Goal: Register for event/course

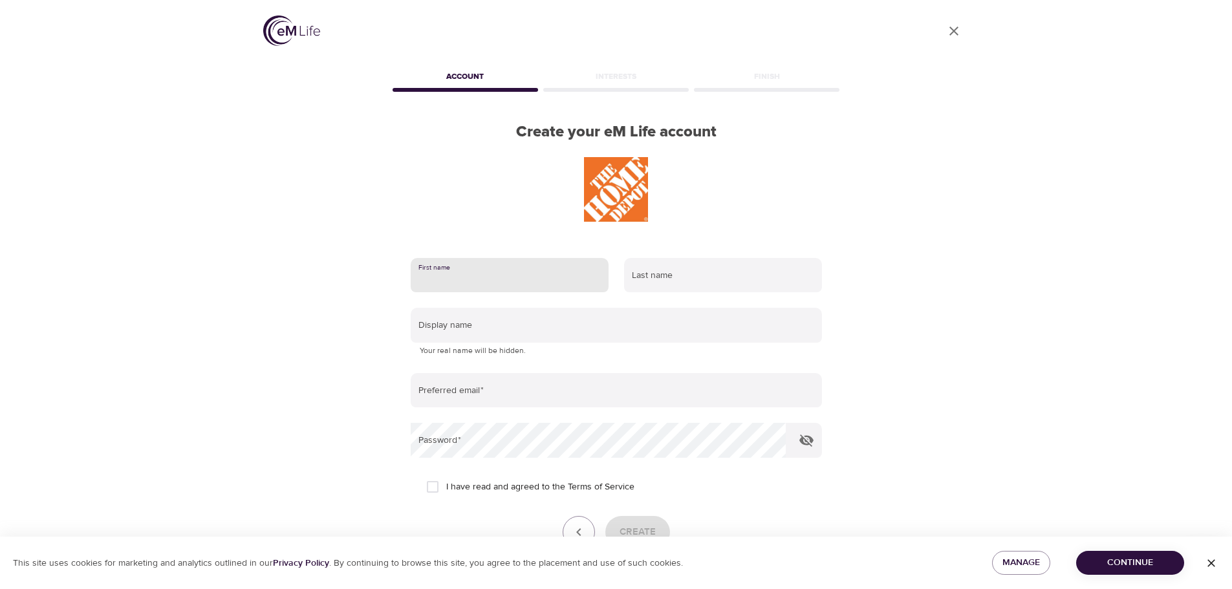
click at [474, 279] on input "text" at bounding box center [510, 275] width 198 height 35
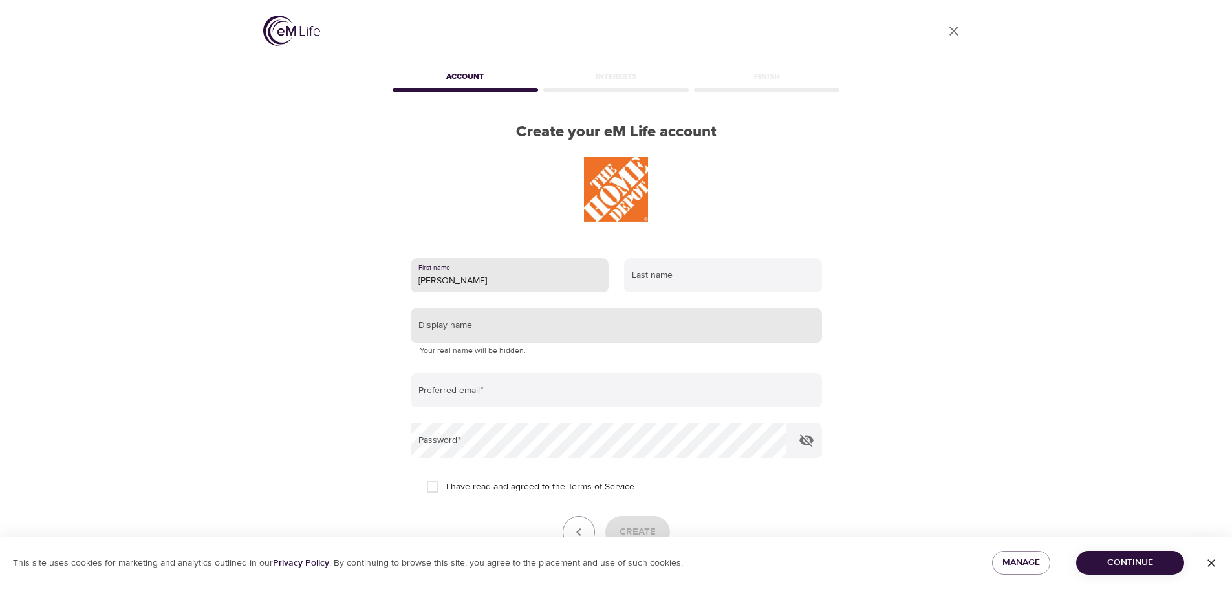
type input "Mikenzie Mae"
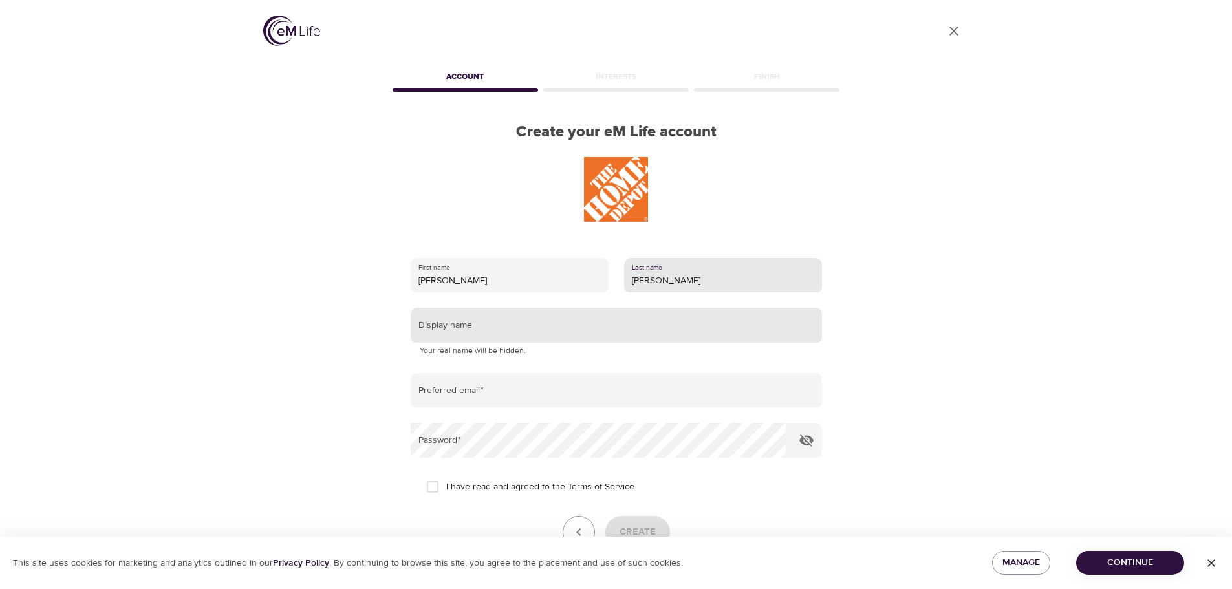
type input "Weaver"
type input "[PERSON_NAME] [PERSON_NAME]"
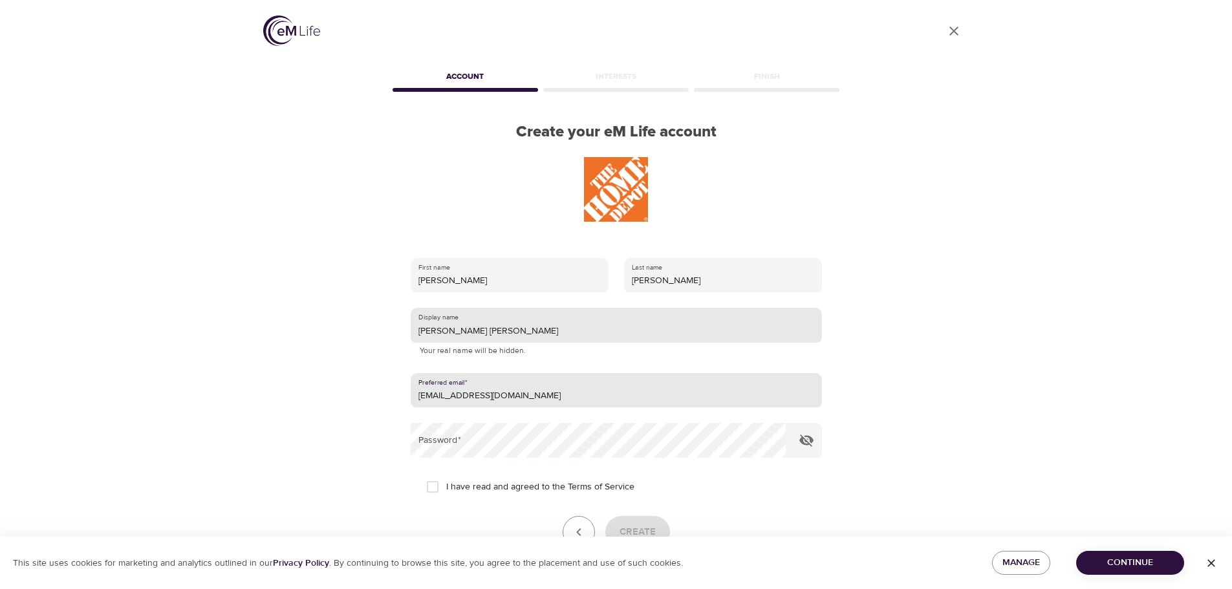
type input "mikmaex6@gmail.com"
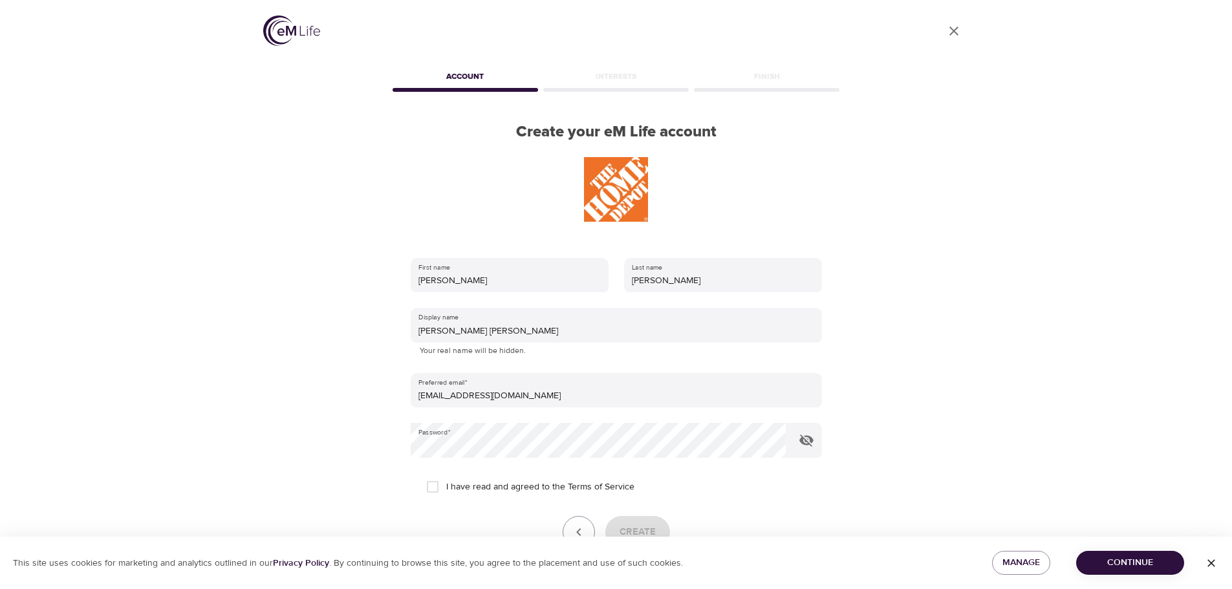
click at [478, 483] on span "I have read and agreed to the Terms of Service" at bounding box center [540, 488] width 188 height 14
click at [446, 483] on input "I have read and agreed to the Terms of Service" at bounding box center [432, 486] width 27 height 27
checkbox input "true"
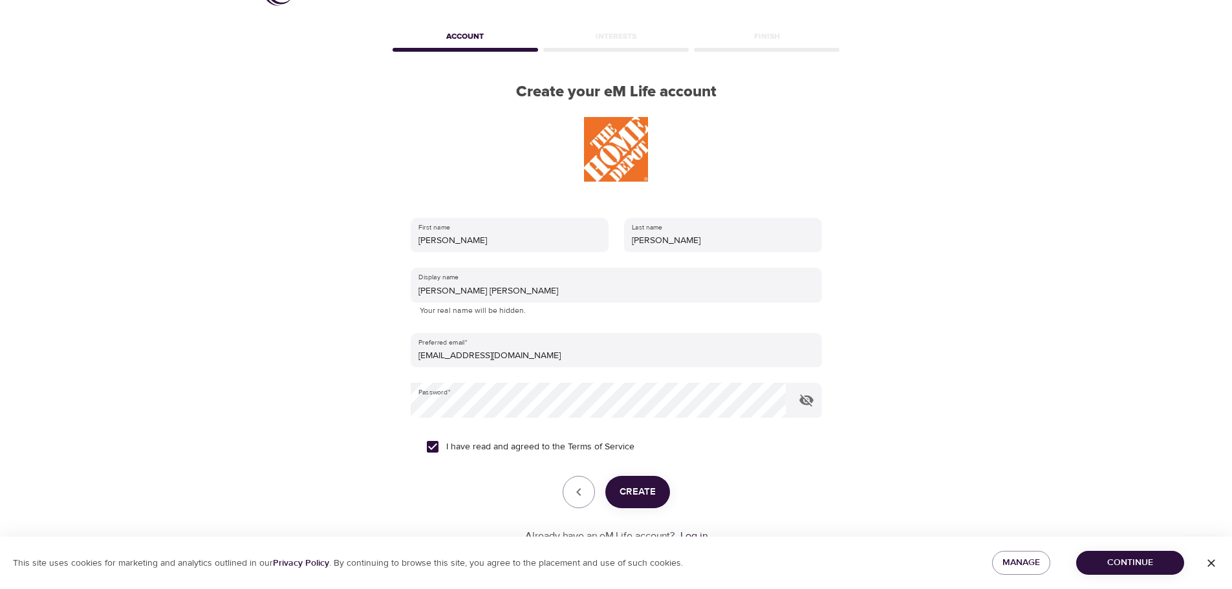
scroll to position [82, 0]
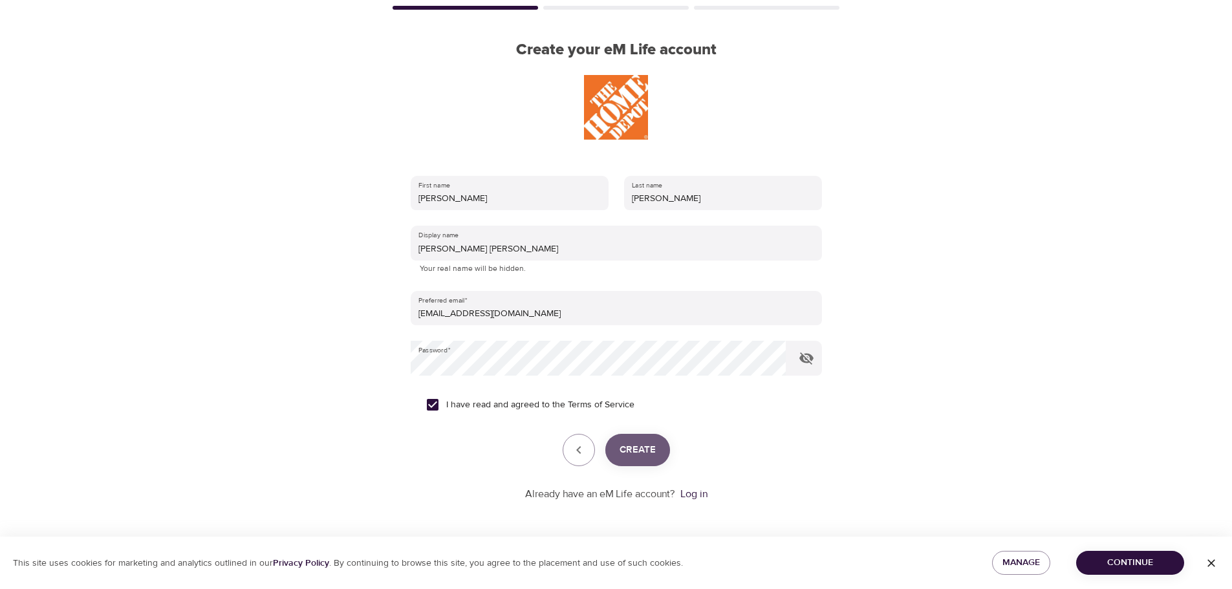
click at [651, 453] on span "Create" at bounding box center [638, 450] width 36 height 17
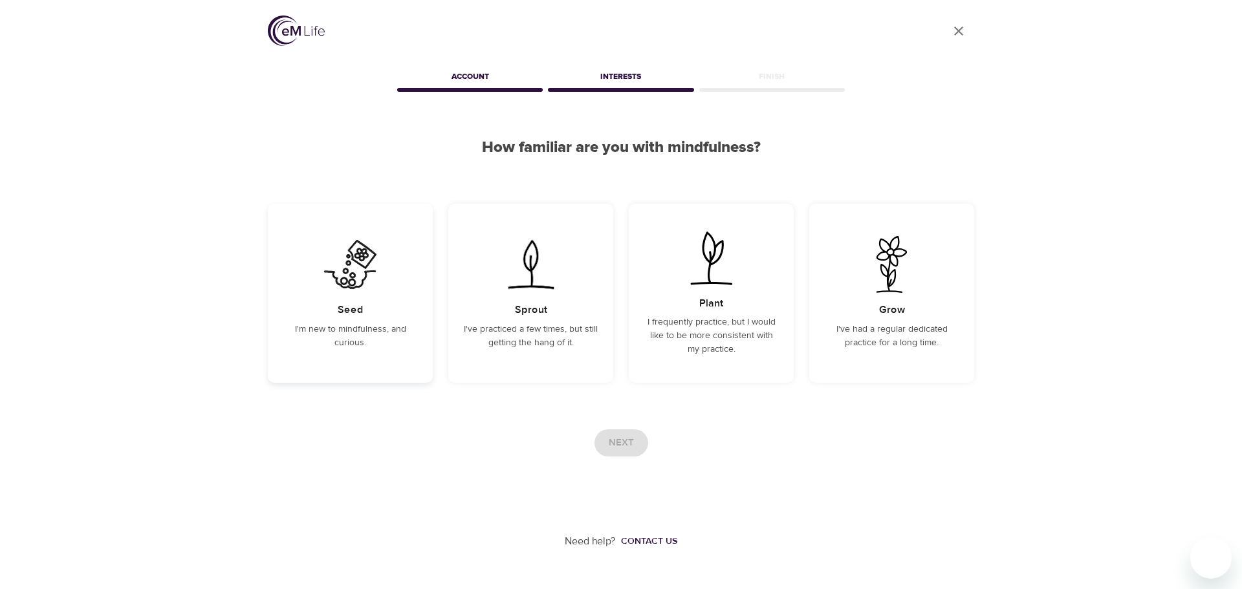
click at [406, 373] on div "Seed I'm new to mindfulness, and curious." at bounding box center [350, 293] width 165 height 179
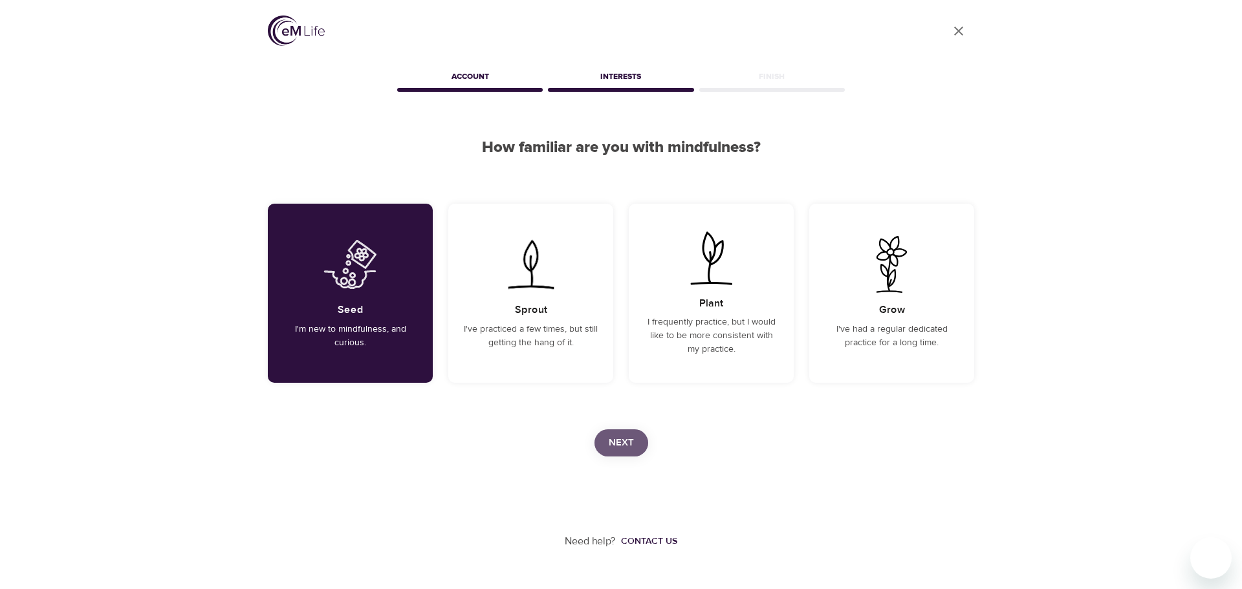
click at [629, 442] on span "Next" at bounding box center [621, 443] width 25 height 17
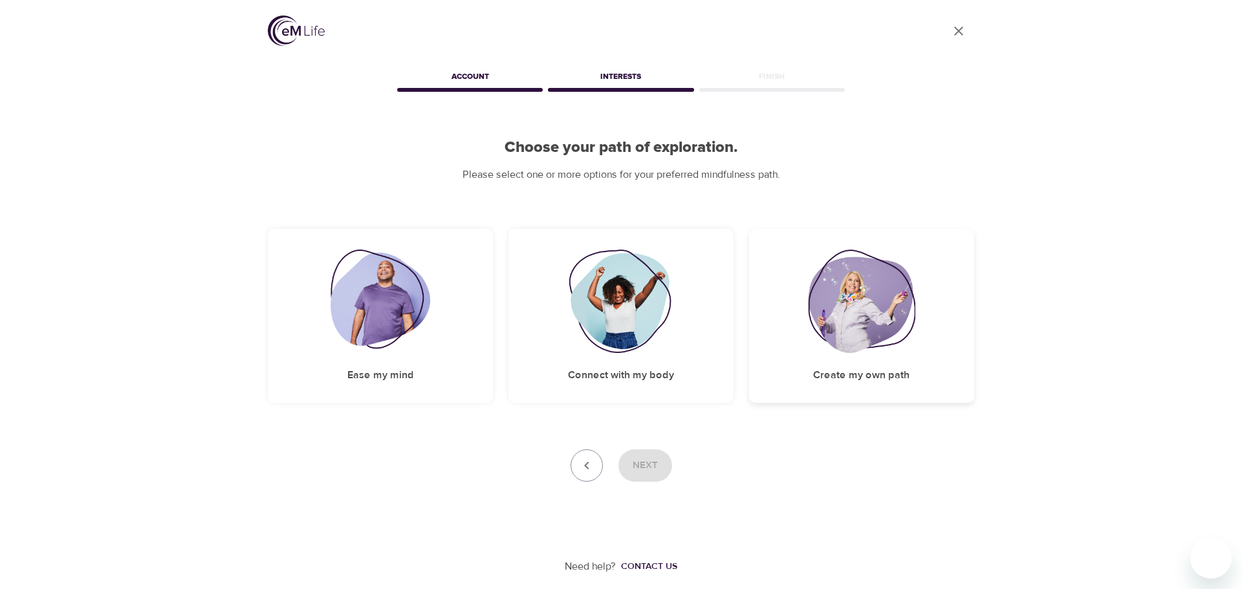
click at [805, 277] on div "Create my own path" at bounding box center [861, 316] width 225 height 174
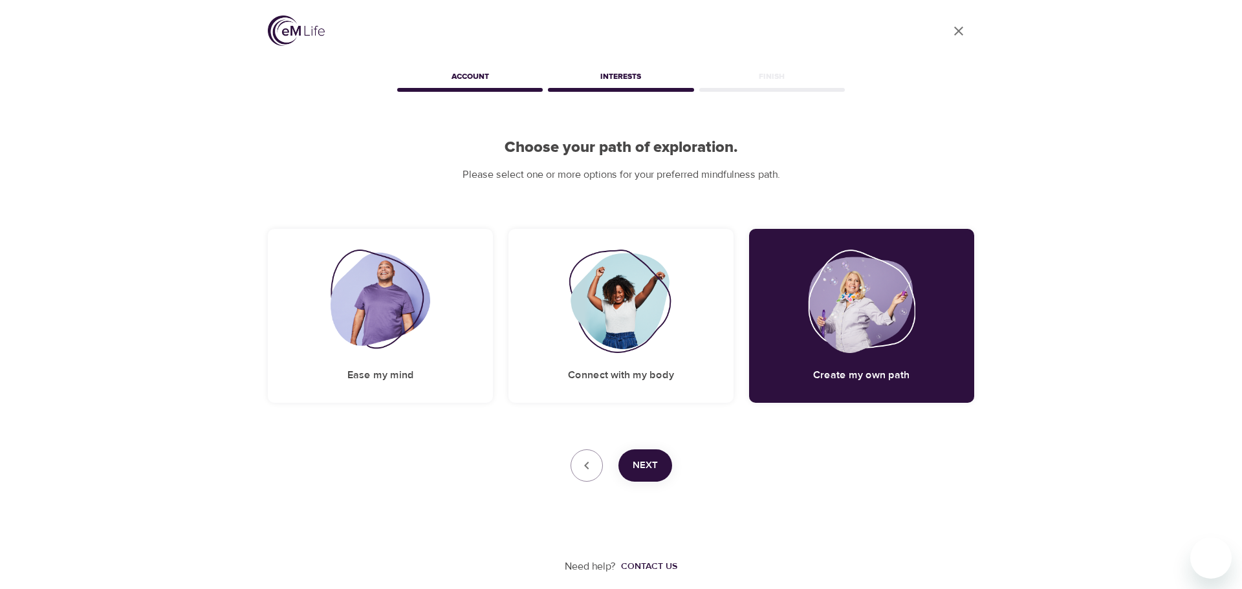
click at [664, 468] on button "Next" at bounding box center [645, 466] width 54 height 32
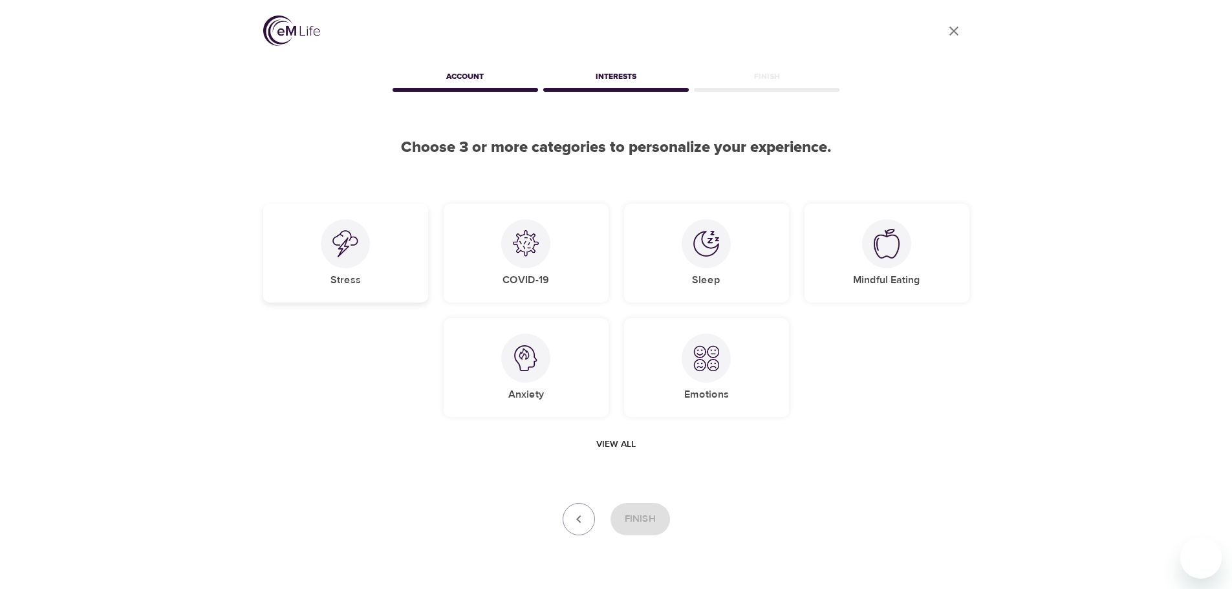
click at [390, 271] on div "Stress" at bounding box center [345, 253] width 165 height 99
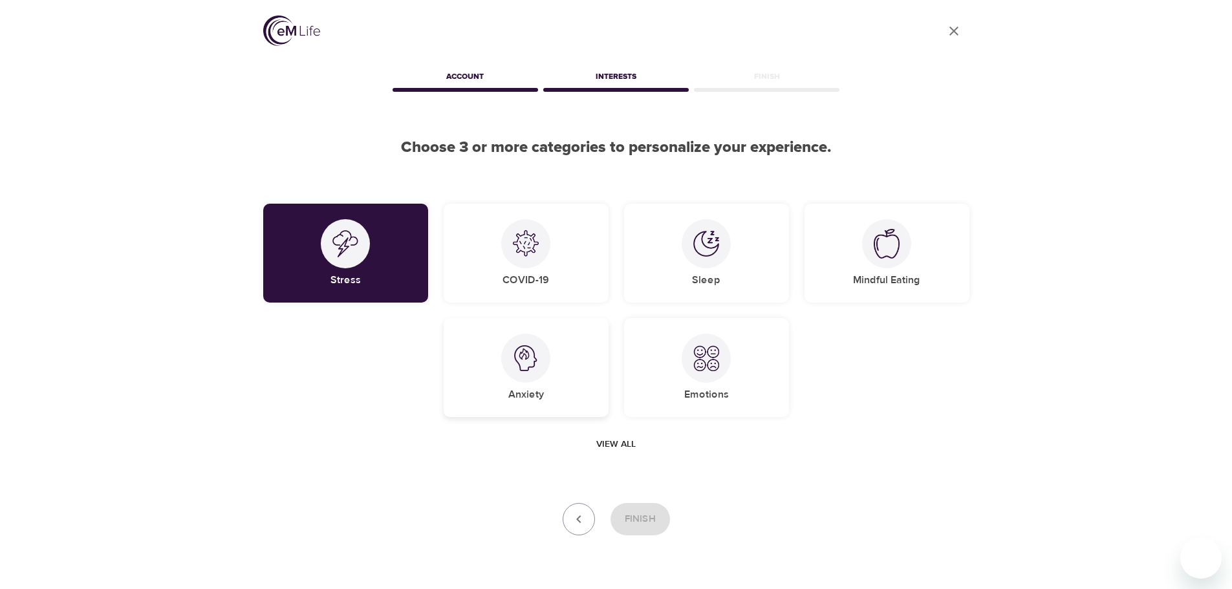
click at [556, 329] on div "Anxiety" at bounding box center [526, 367] width 165 height 99
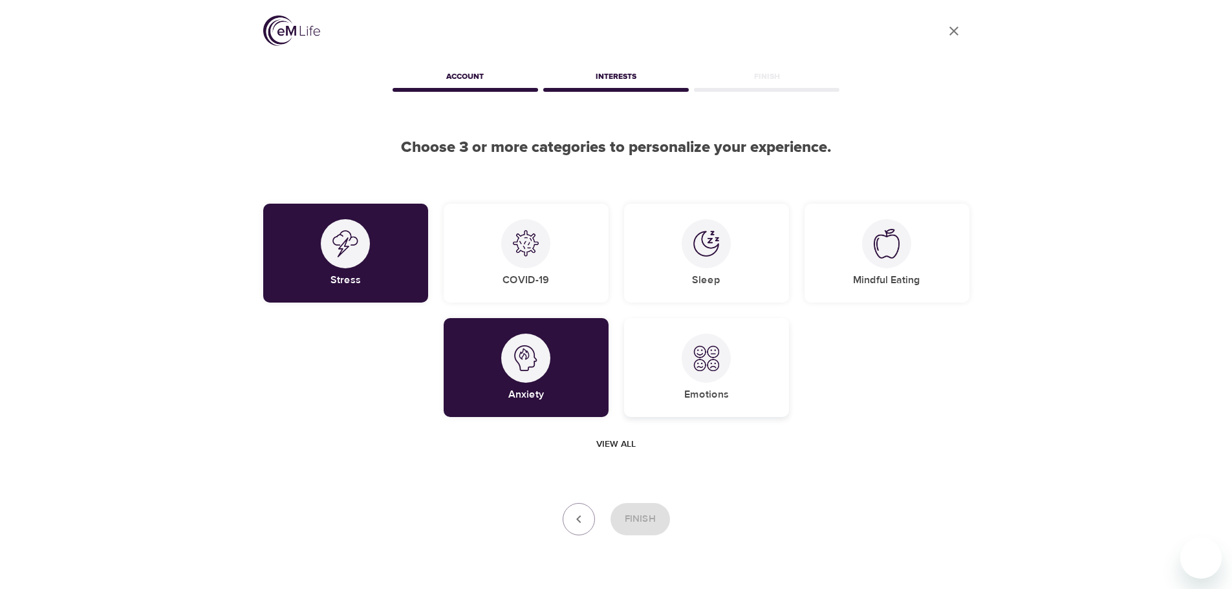
click at [666, 350] on div "Emotions" at bounding box center [706, 367] width 165 height 99
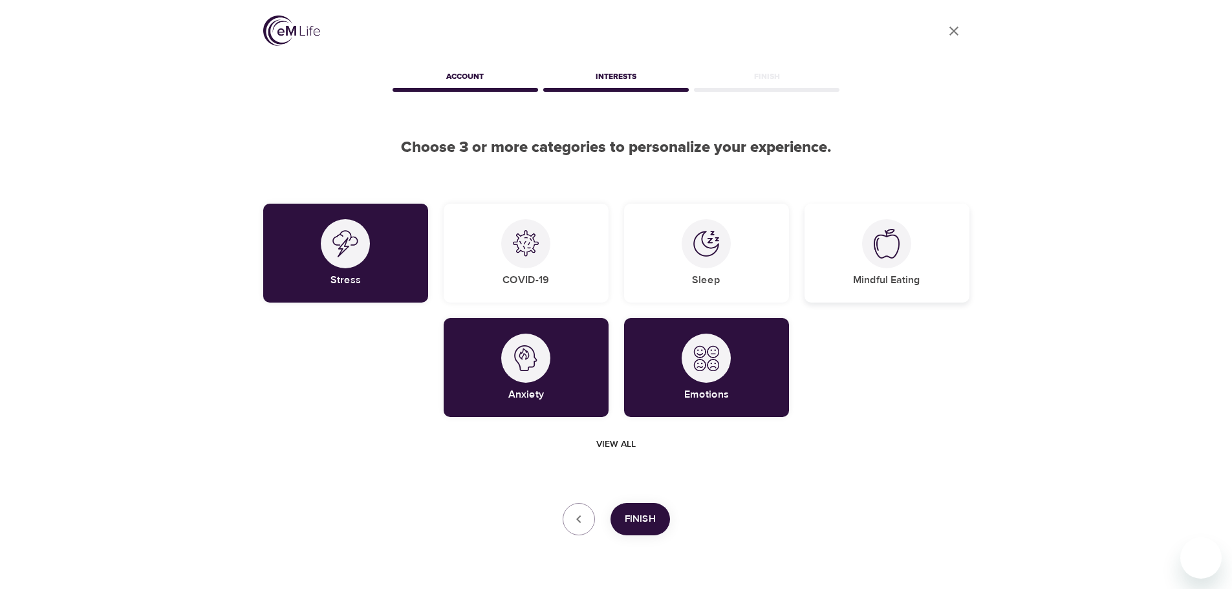
click at [928, 278] on div "Mindful Eating" at bounding box center [887, 253] width 165 height 99
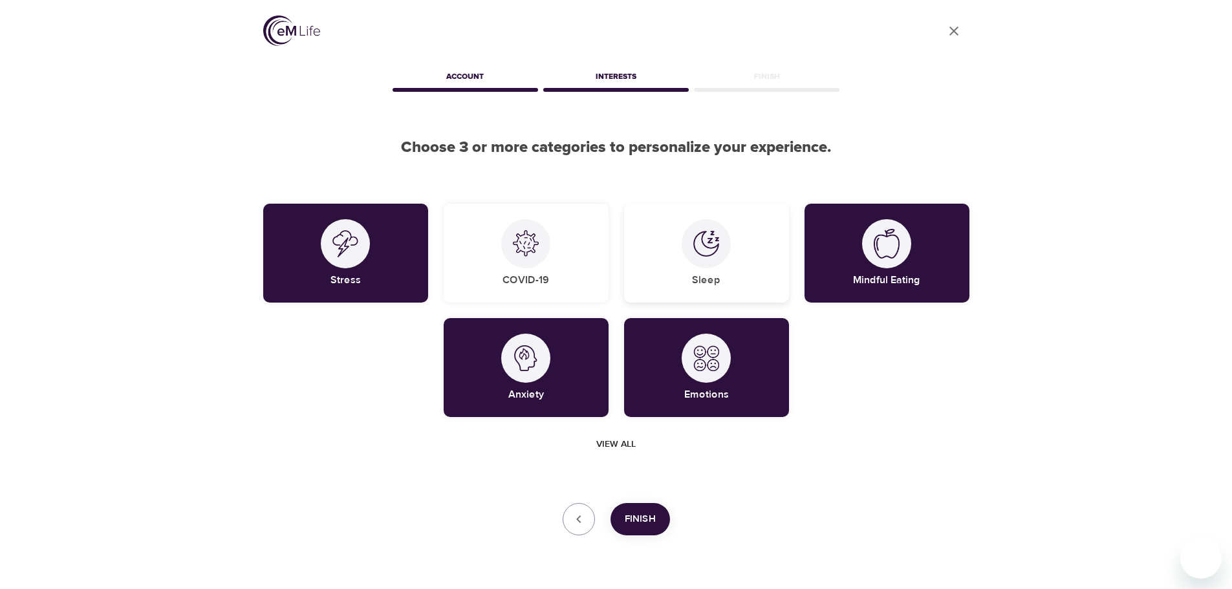
click at [671, 298] on div "Sleep" at bounding box center [706, 253] width 165 height 99
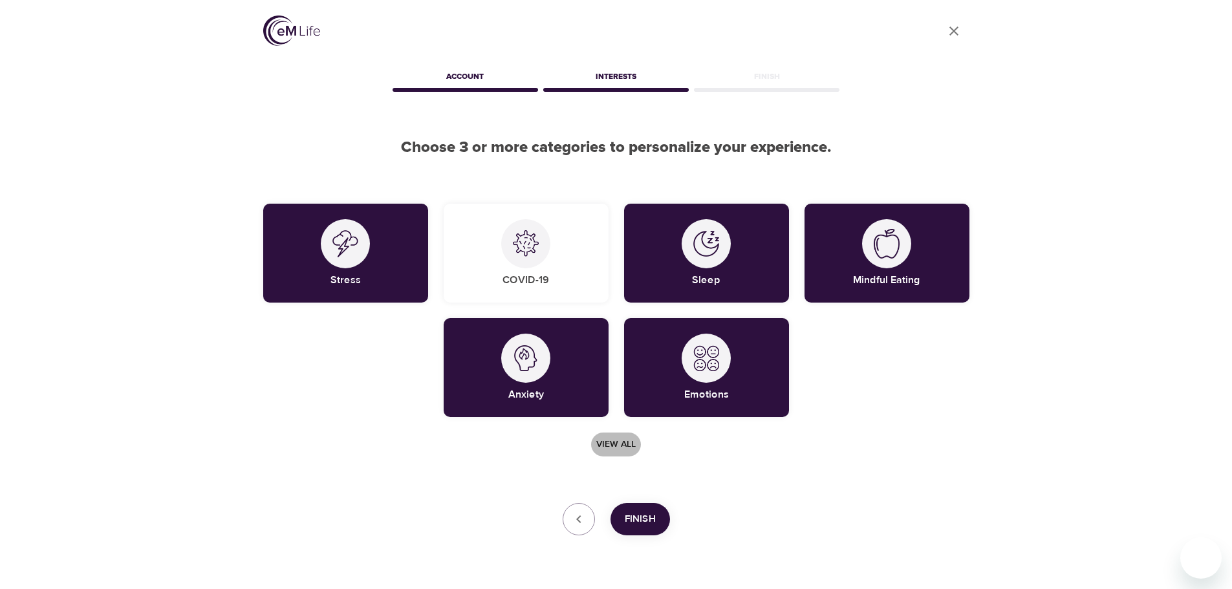
click at [626, 442] on span "View all" at bounding box center [615, 445] width 39 height 16
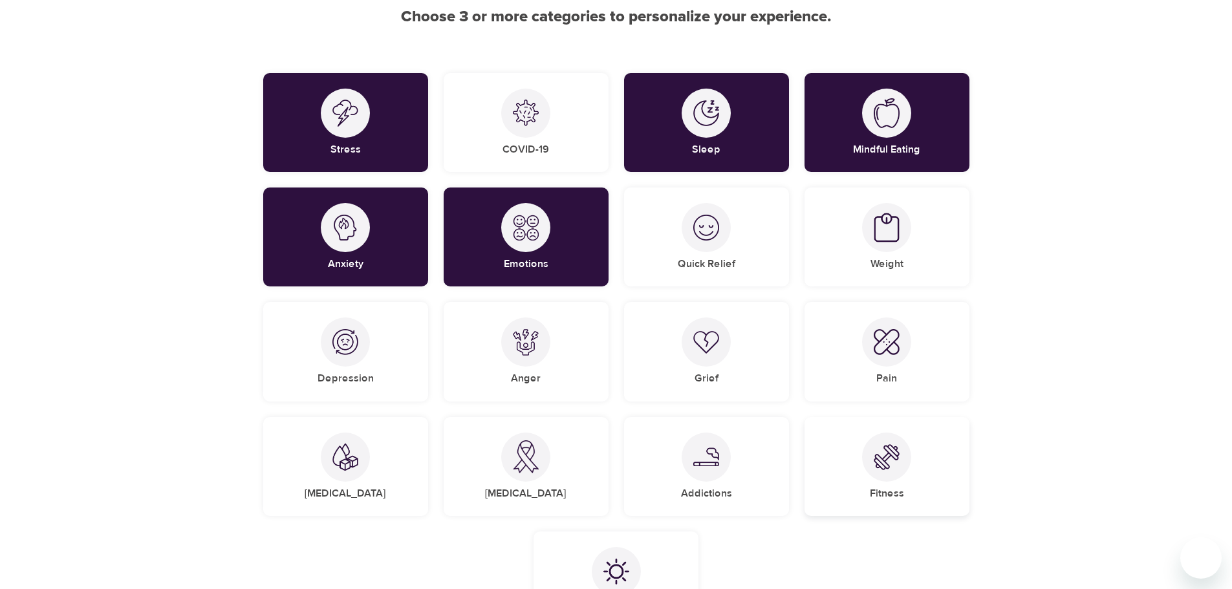
scroll to position [194, 0]
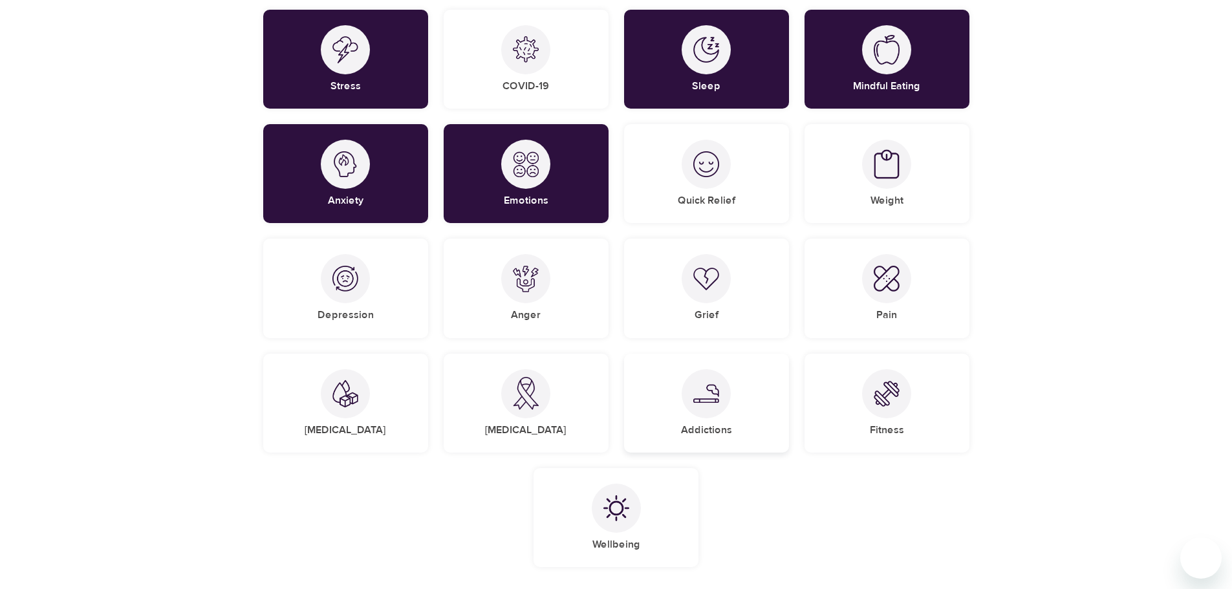
click at [673, 422] on div "Addictions" at bounding box center [706, 403] width 165 height 99
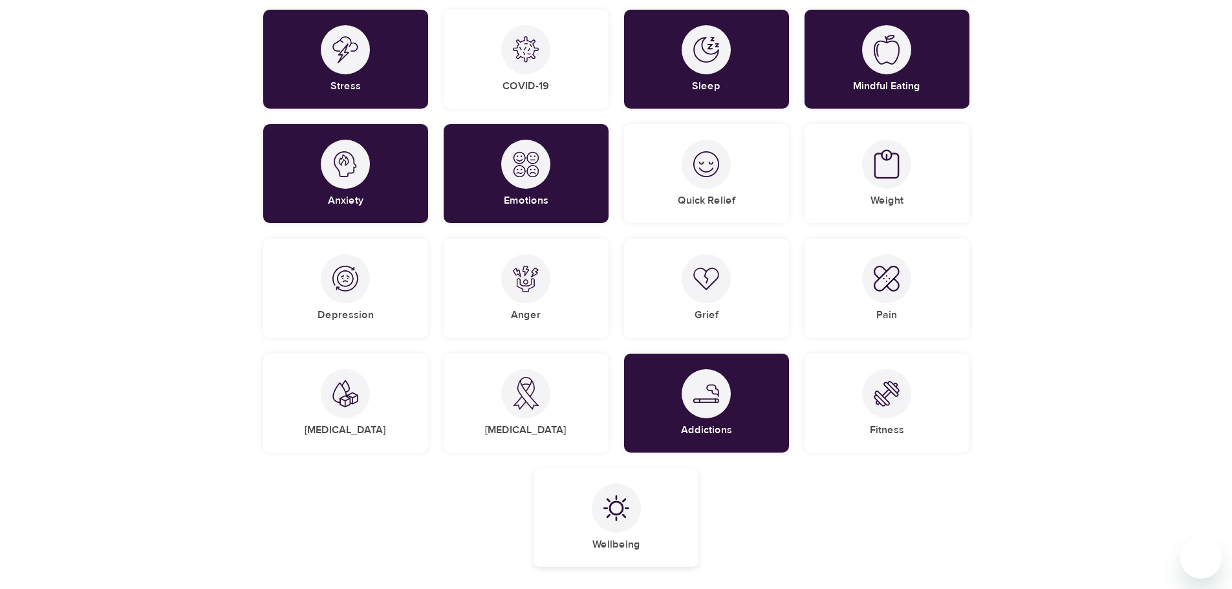
click at [624, 525] on div at bounding box center [616, 508] width 49 height 49
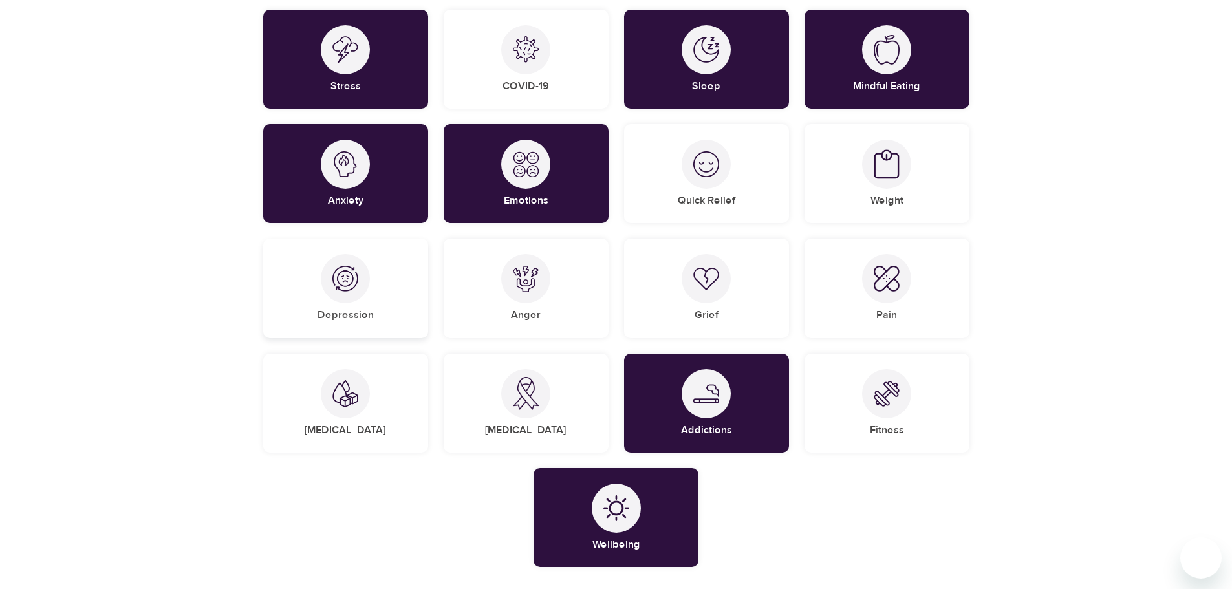
click at [383, 296] on div "Depression" at bounding box center [345, 288] width 165 height 99
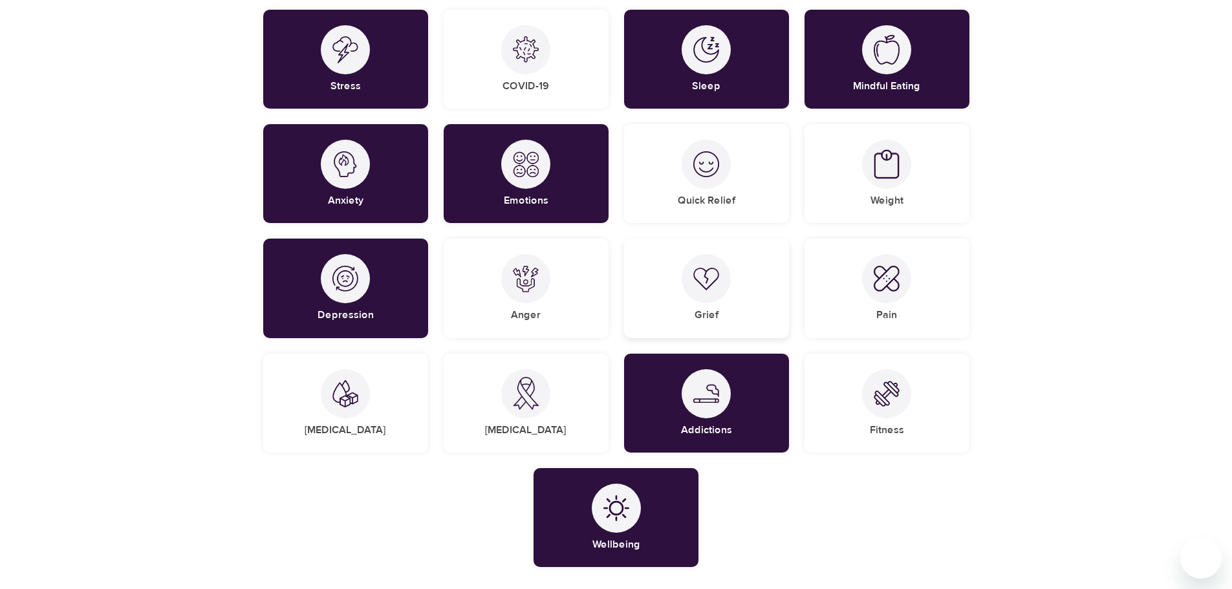
click at [656, 287] on div "Grief" at bounding box center [706, 288] width 165 height 99
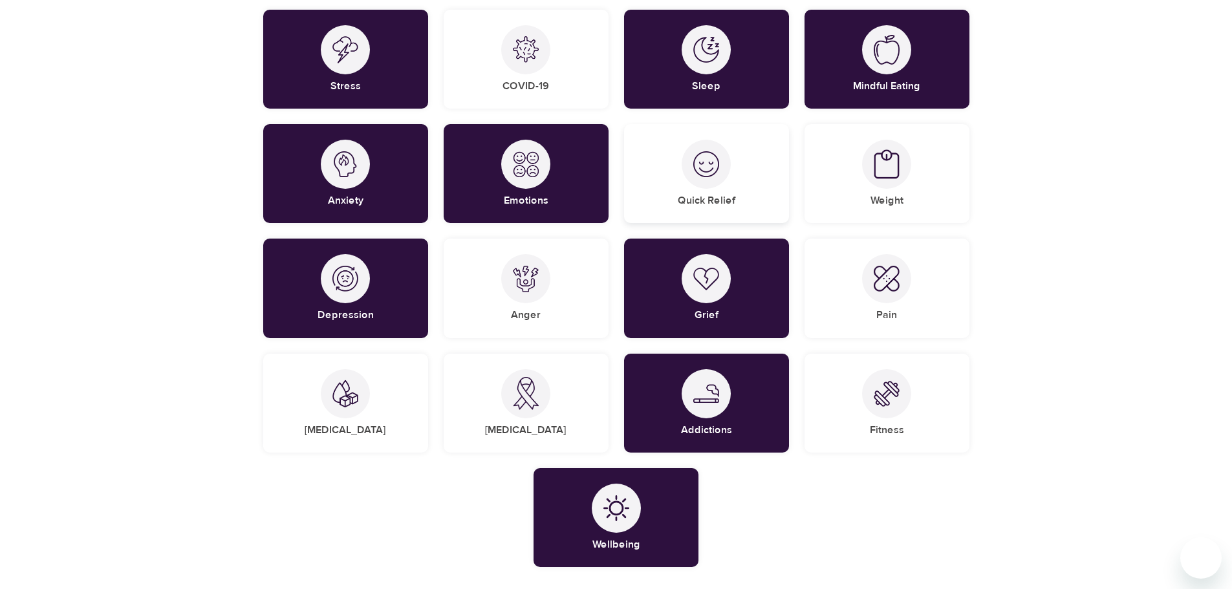
click at [668, 191] on div "Quick Relief" at bounding box center [706, 173] width 165 height 99
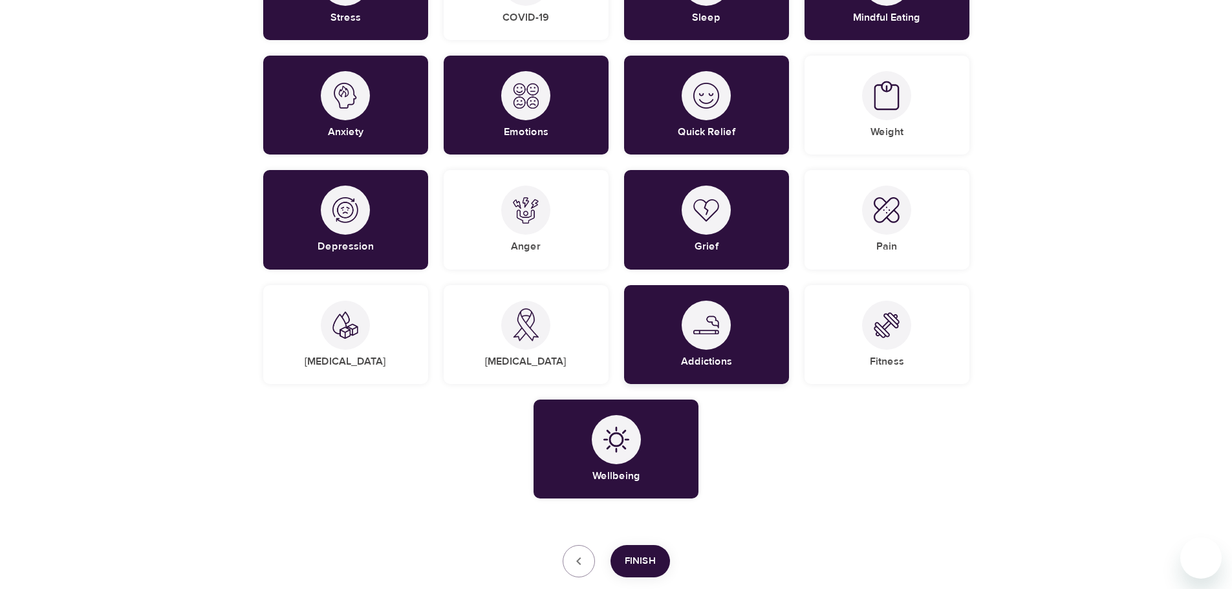
scroll to position [85, 0]
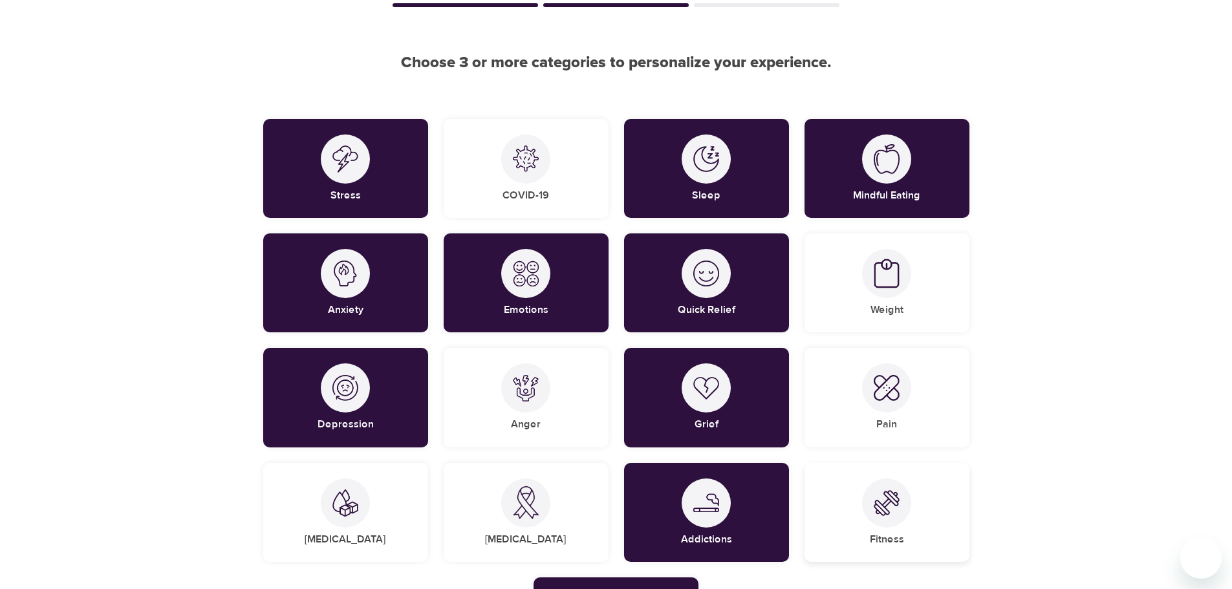
click at [837, 494] on div "Fitness" at bounding box center [887, 512] width 165 height 99
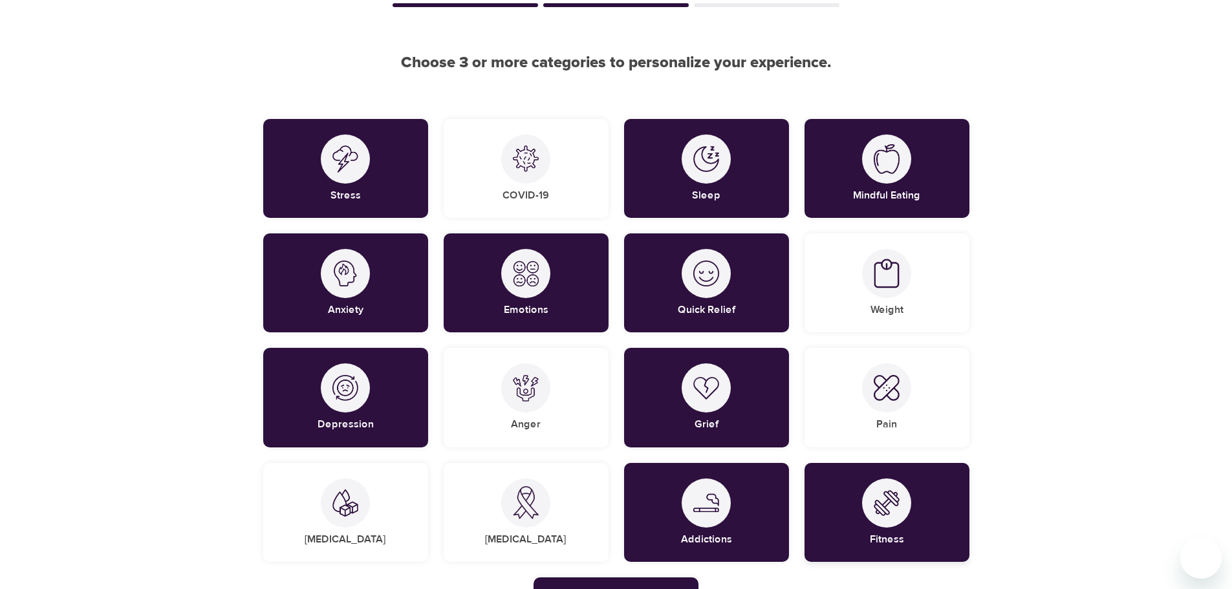
scroll to position [0, 0]
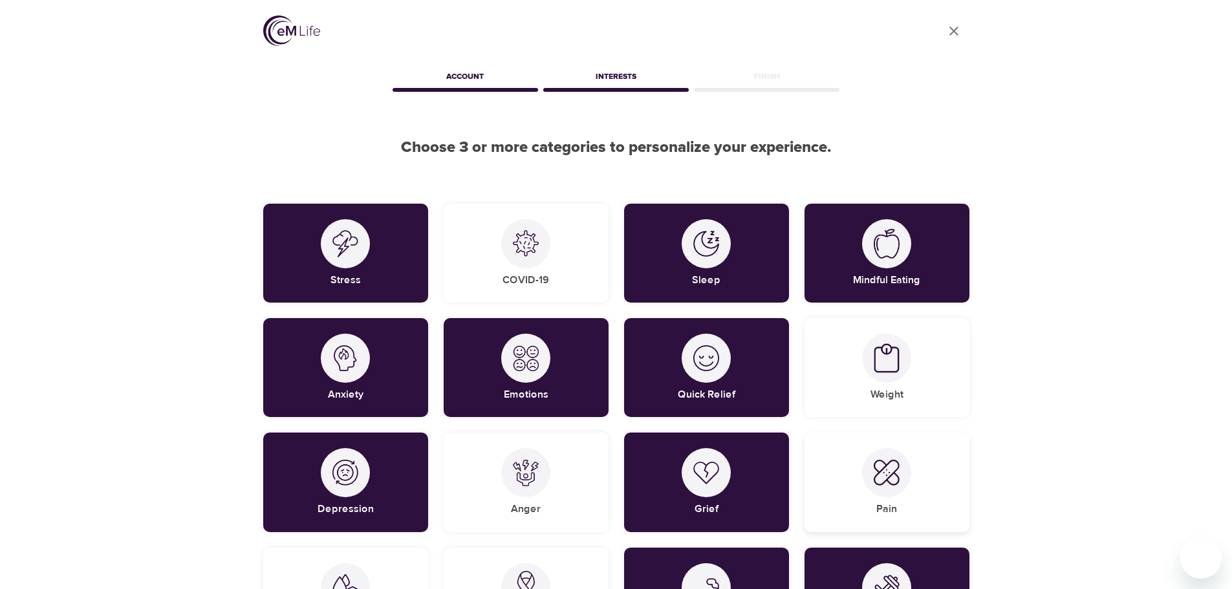
click at [940, 484] on div "Pain" at bounding box center [887, 482] width 165 height 99
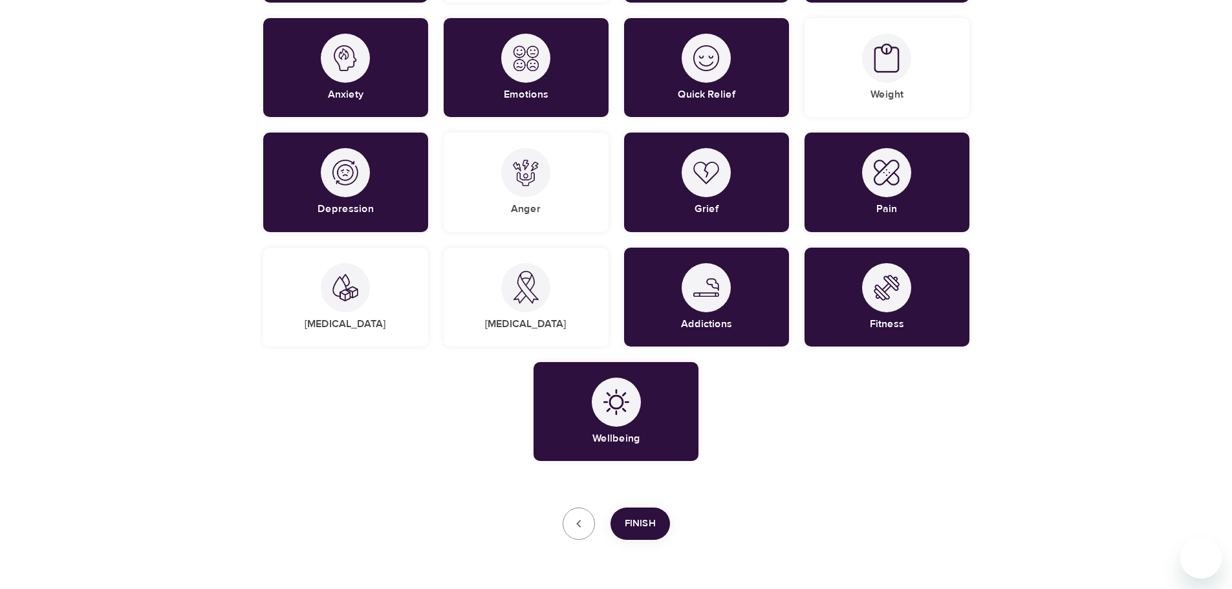
scroll to position [343, 0]
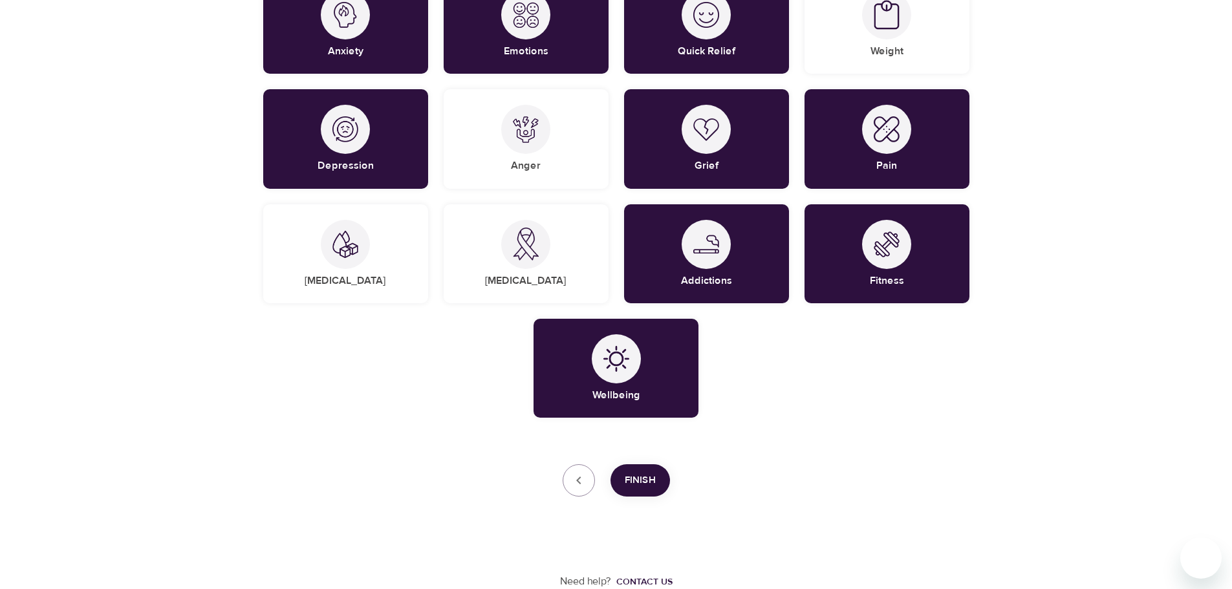
click at [629, 481] on span "Finish" at bounding box center [640, 480] width 31 height 17
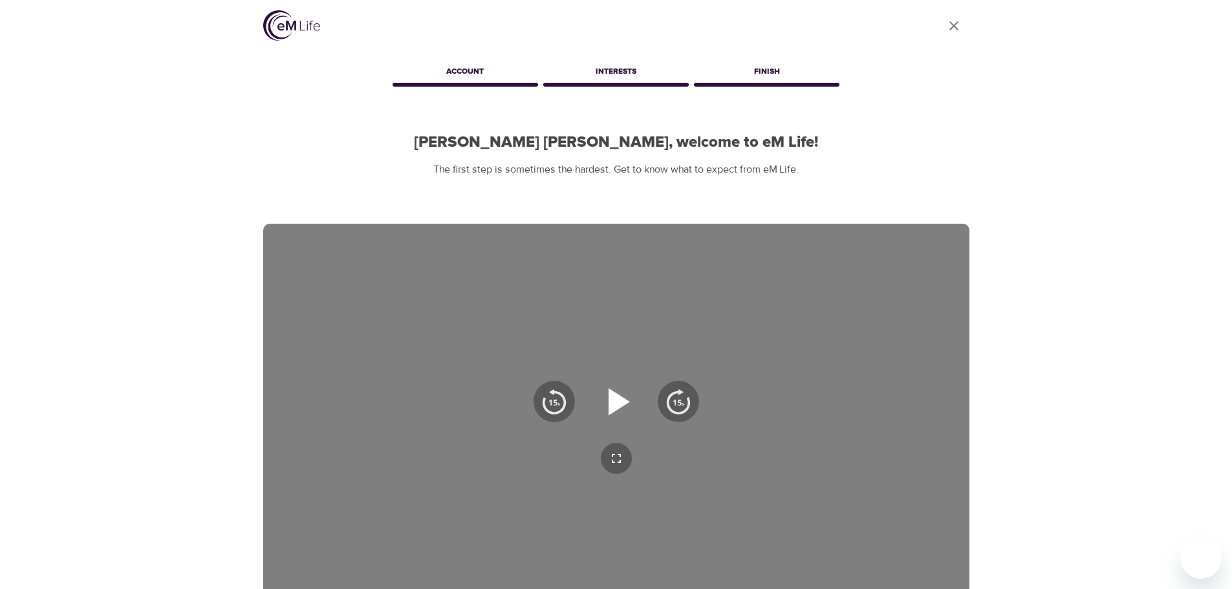
scroll to position [0, 0]
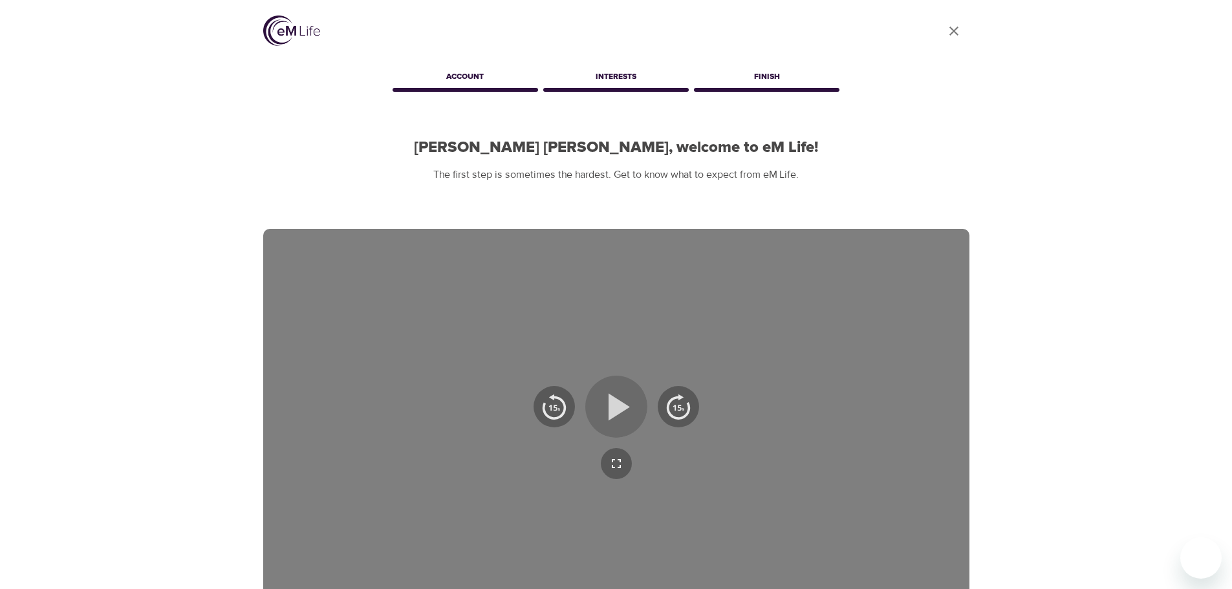
click at [631, 408] on icon "button" at bounding box center [616, 407] width 47 height 47
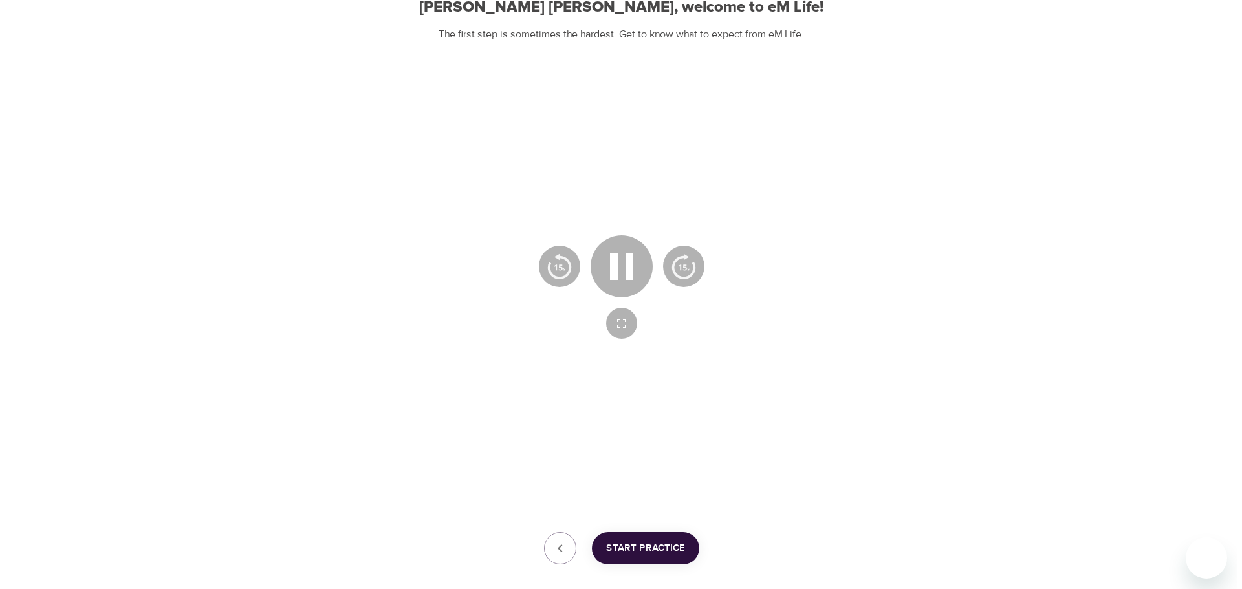
scroll to position [144, 0]
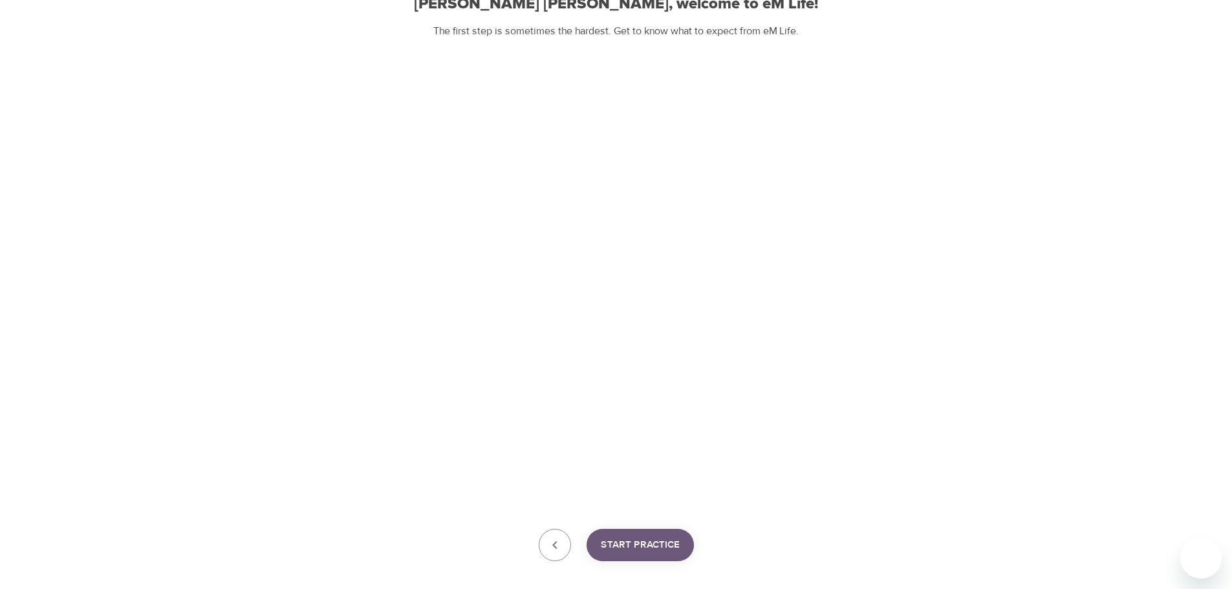
click at [624, 532] on button "Start Practice" at bounding box center [640, 545] width 107 height 32
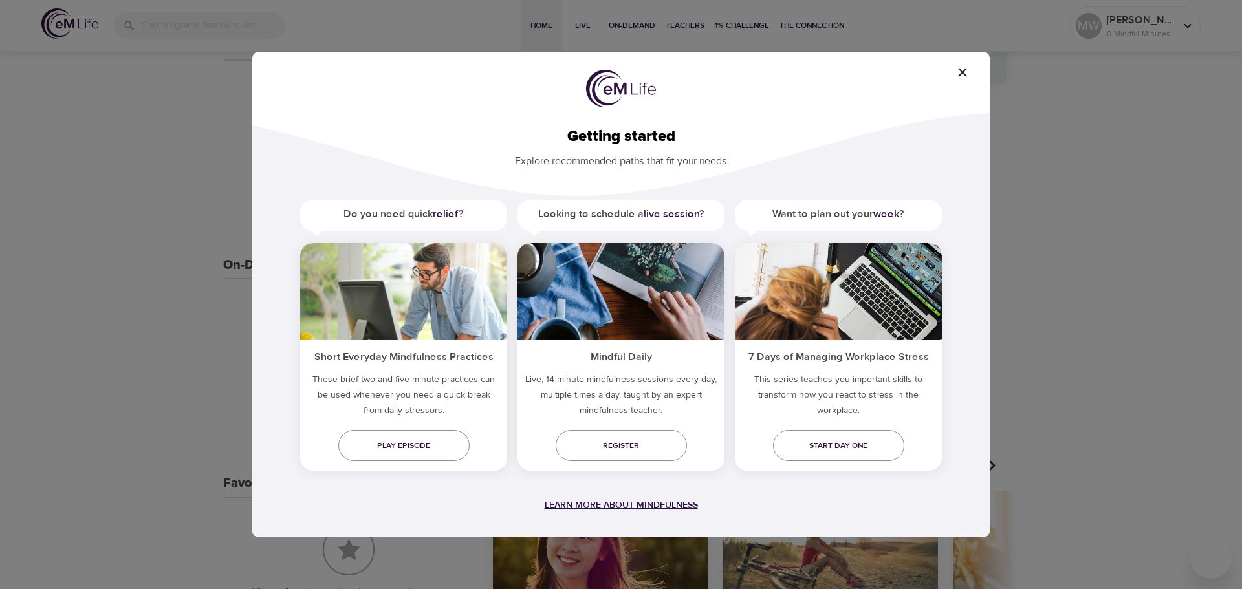
click at [569, 503] on span "Learn more about mindfulness" at bounding box center [621, 505] width 153 height 12
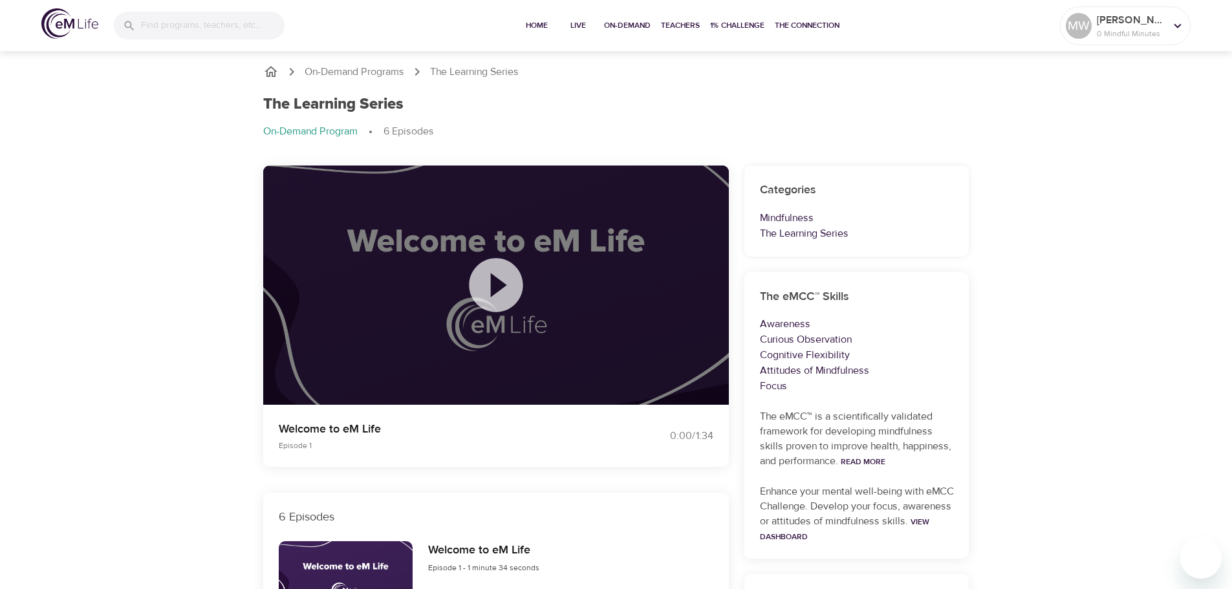
scroll to position [194, 0]
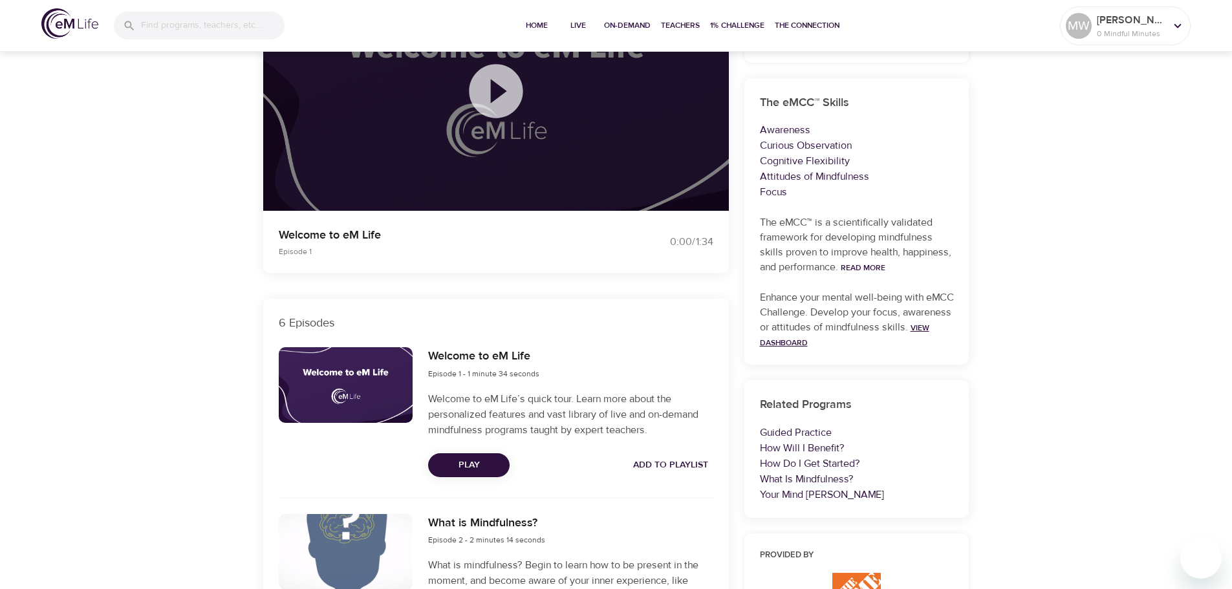
click at [814, 341] on link "View Dashboard" at bounding box center [844, 335] width 169 height 25
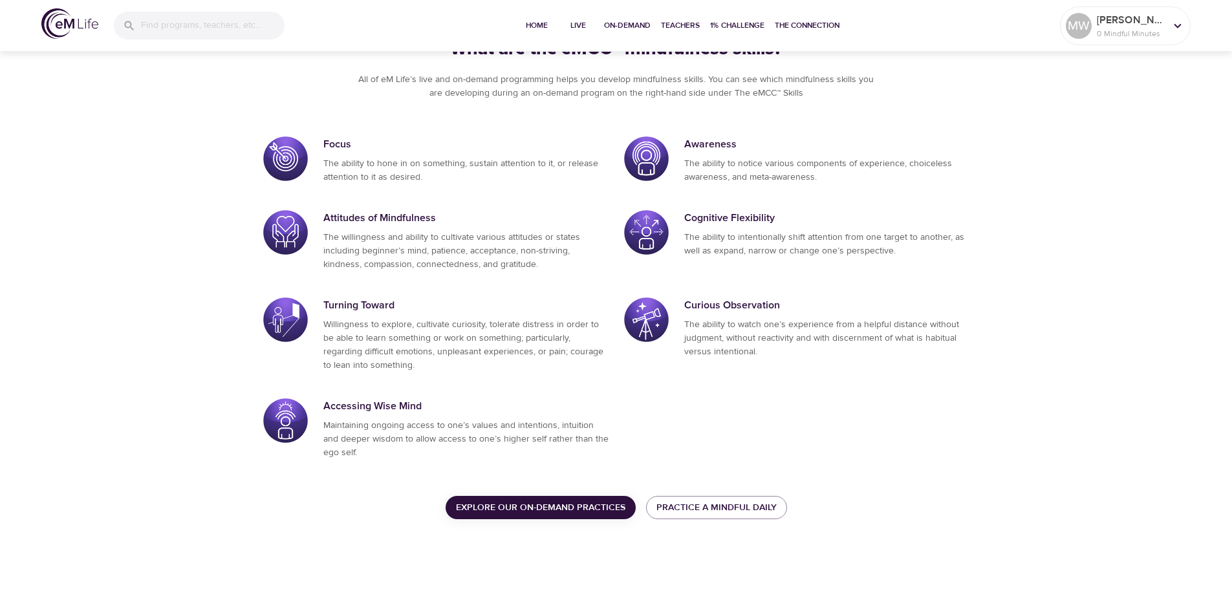
scroll to position [625, 0]
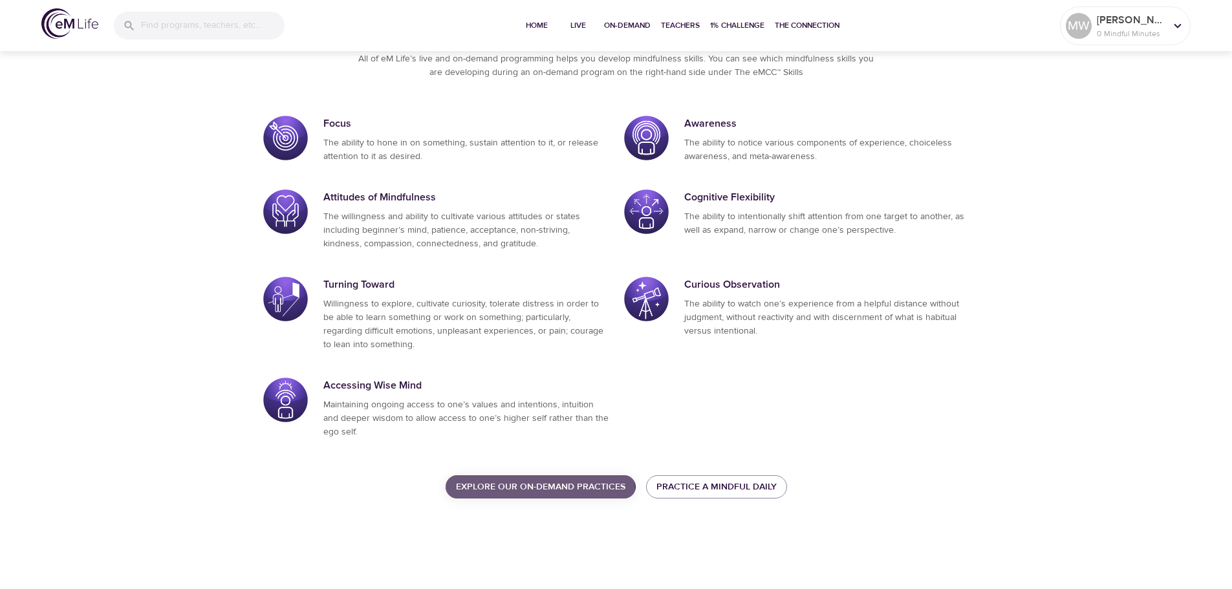
click at [539, 491] on span "Explore our On-Demand Practices" at bounding box center [540, 487] width 169 height 16
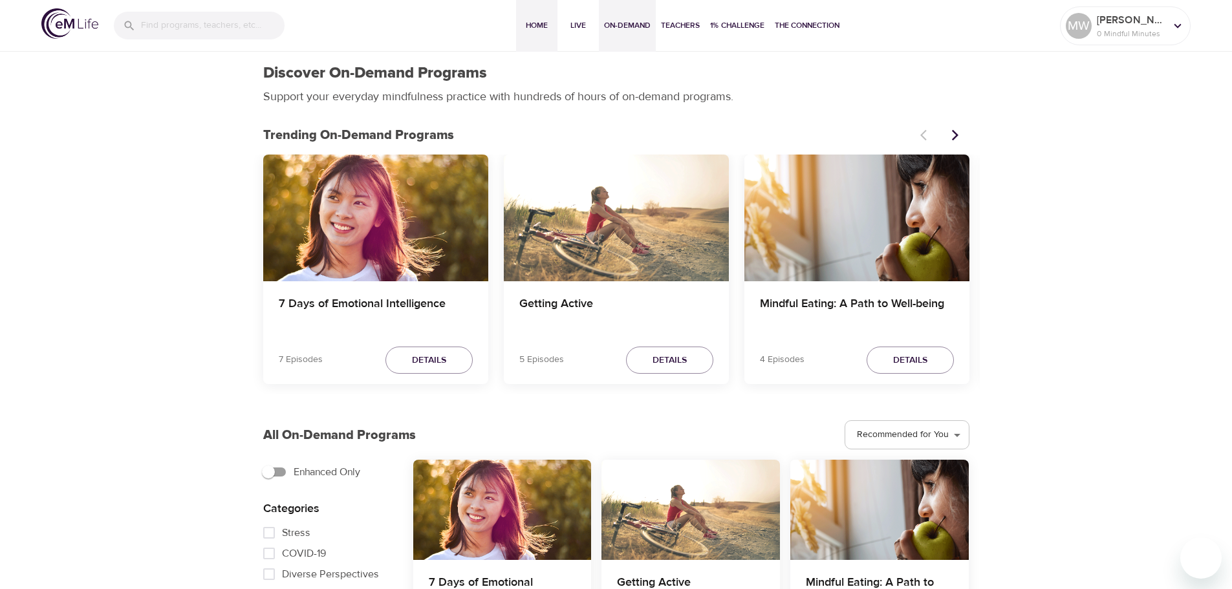
click at [531, 30] on span "Home" at bounding box center [536, 26] width 31 height 14
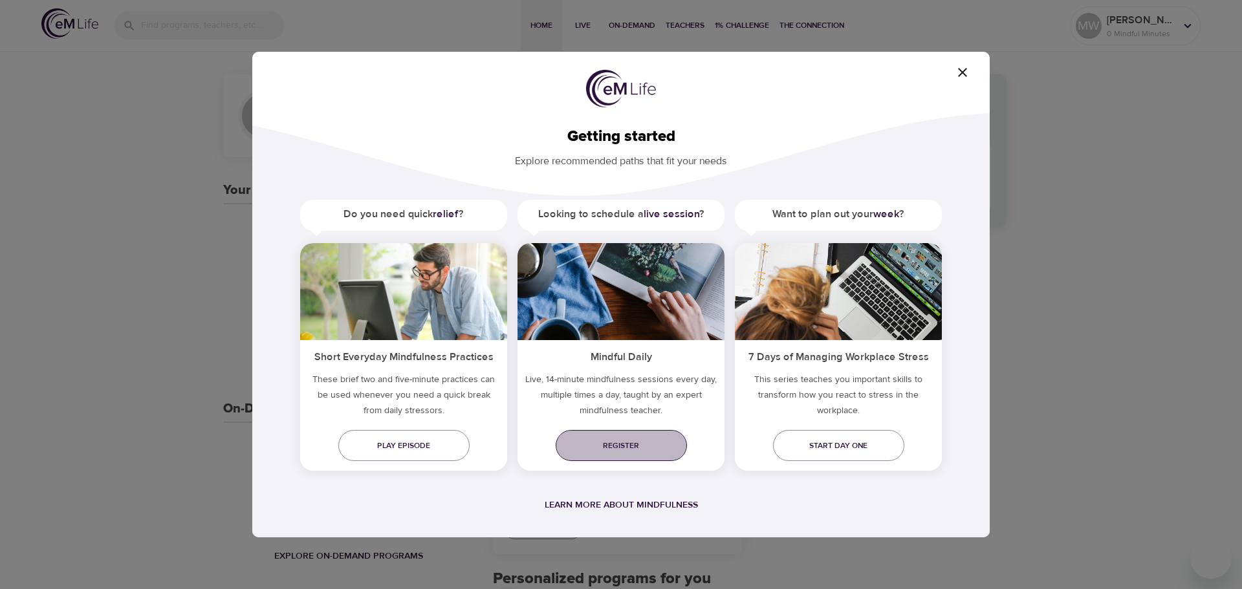
click at [651, 442] on span "Register" at bounding box center [621, 446] width 111 height 14
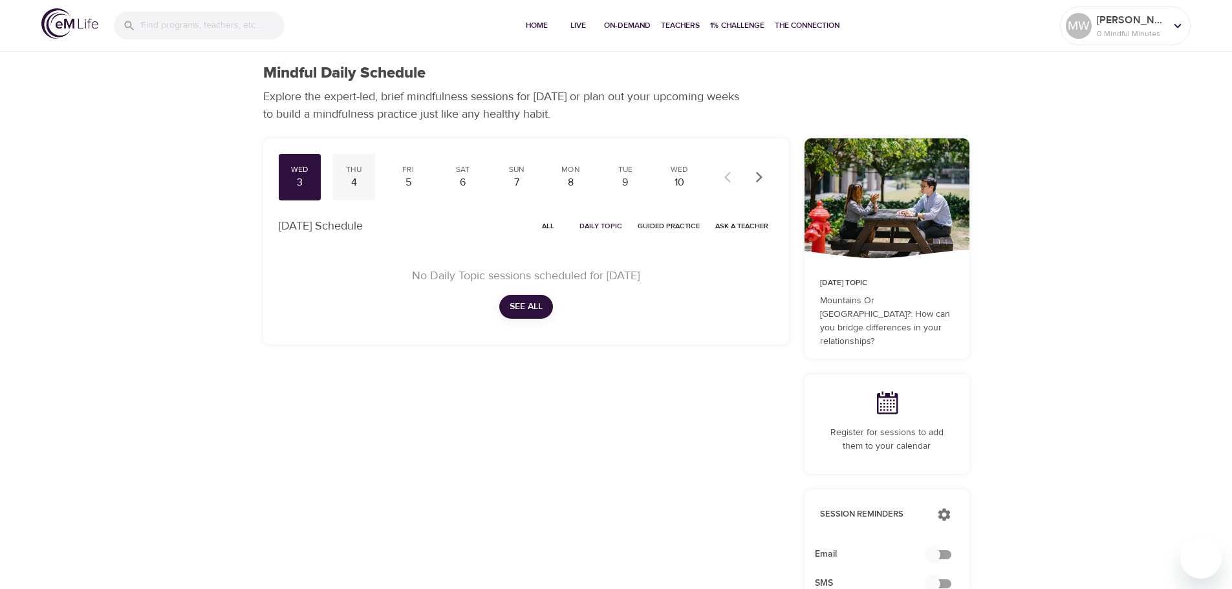
click at [368, 185] on div "4" at bounding box center [354, 182] width 32 height 15
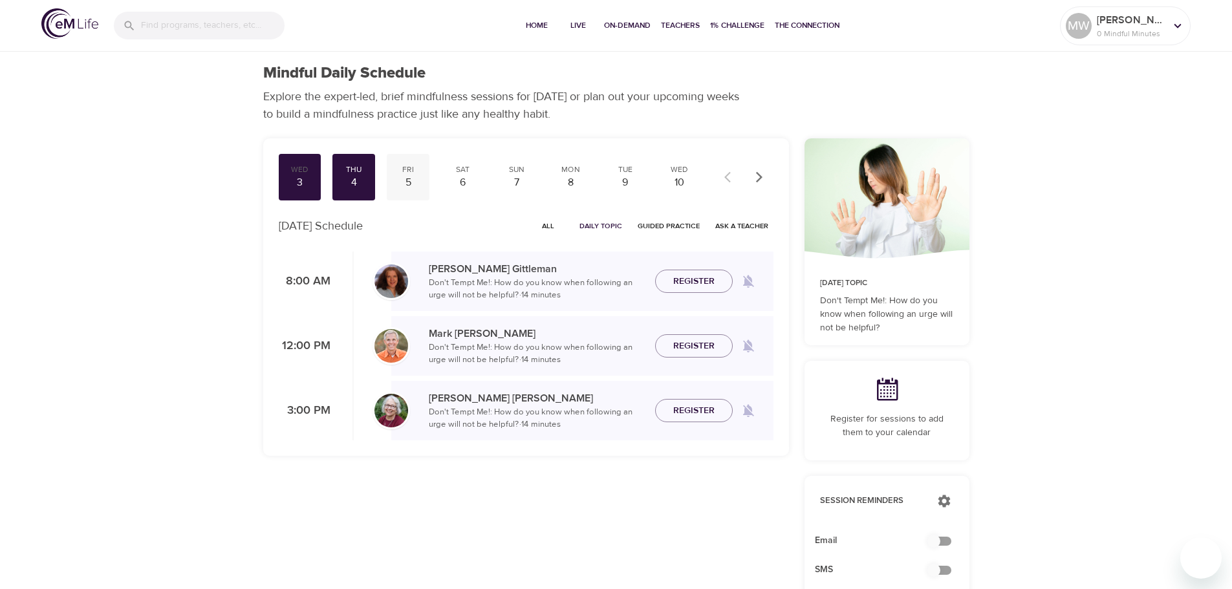
click at [415, 187] on div "5" at bounding box center [408, 182] width 32 height 15
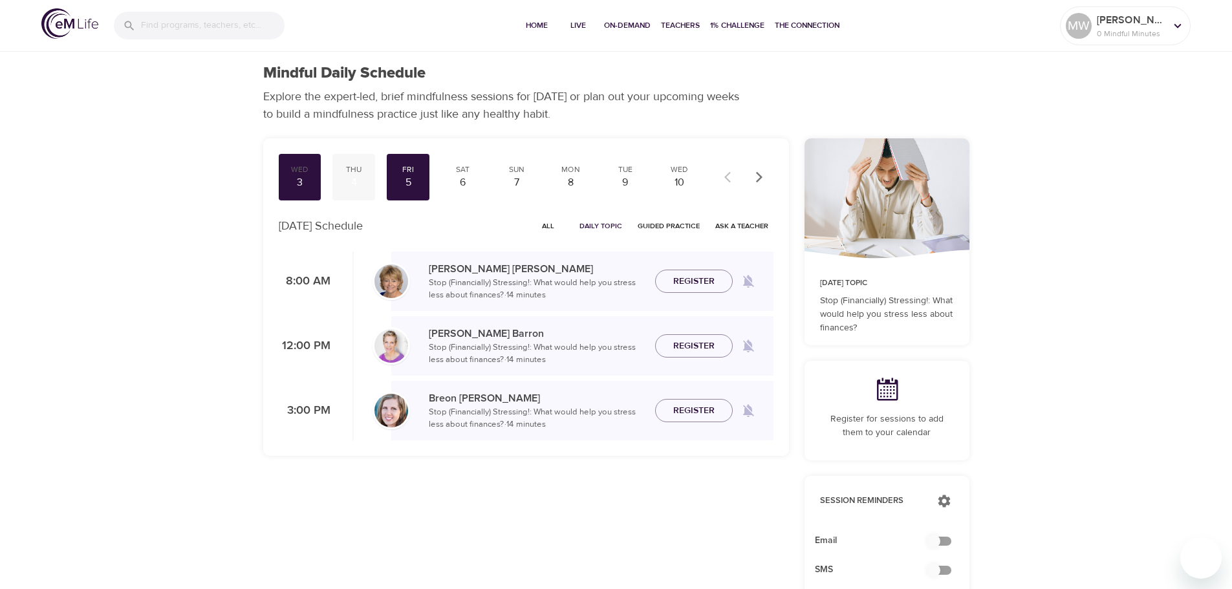
click at [345, 173] on div "Thu" at bounding box center [354, 169] width 32 height 11
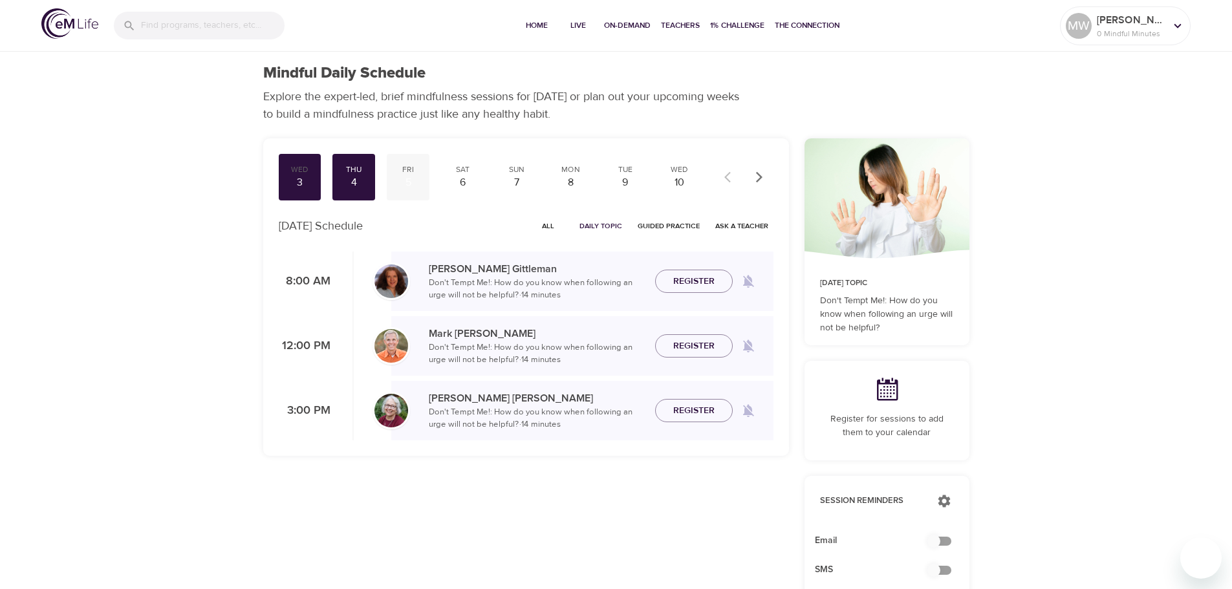
click at [408, 173] on div "Fri" at bounding box center [408, 169] width 32 height 11
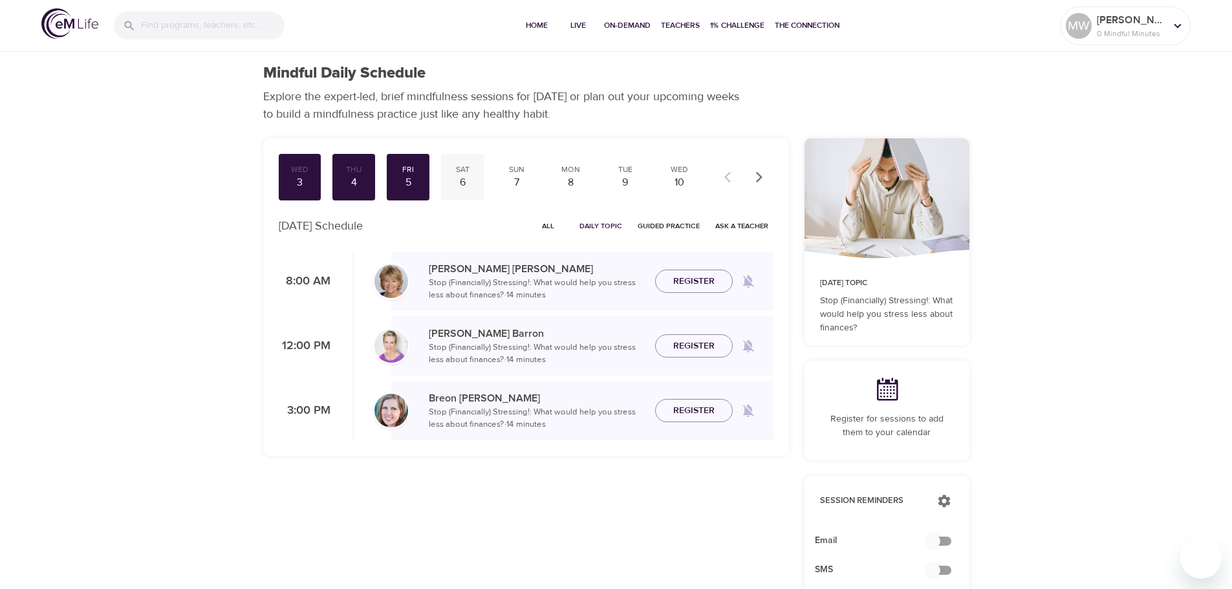
click at [444, 173] on div "Sat 6" at bounding box center [462, 177] width 43 height 47
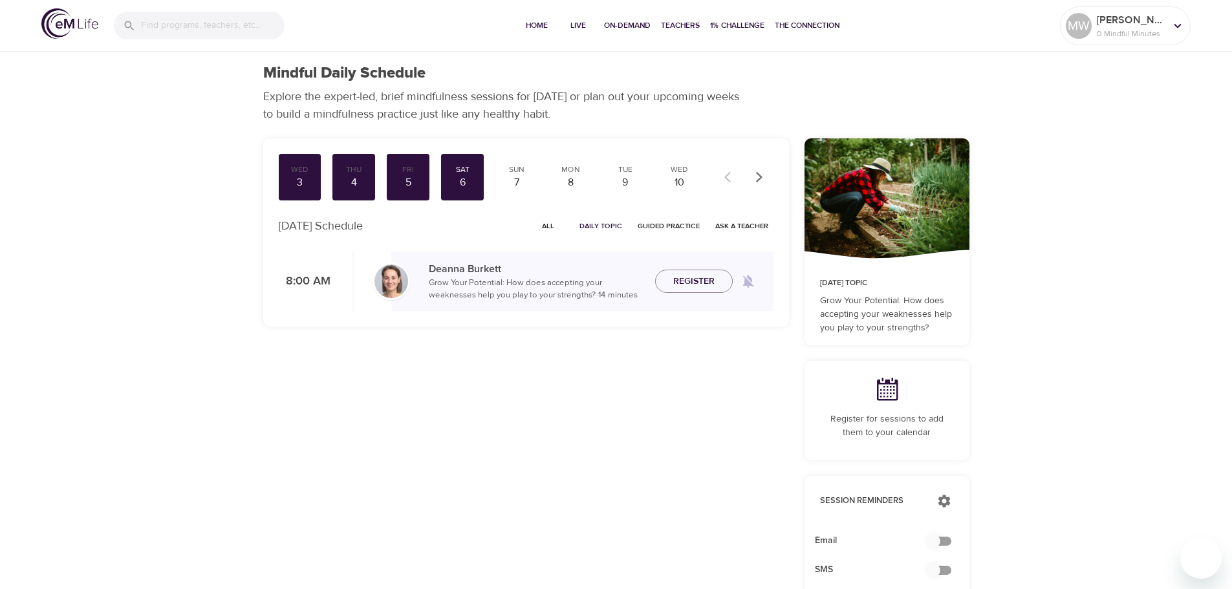
click at [755, 282] on icon at bounding box center [749, 282] width 16 height 16
checkbox input "true"
click at [707, 287] on span "Register" at bounding box center [693, 282] width 41 height 16
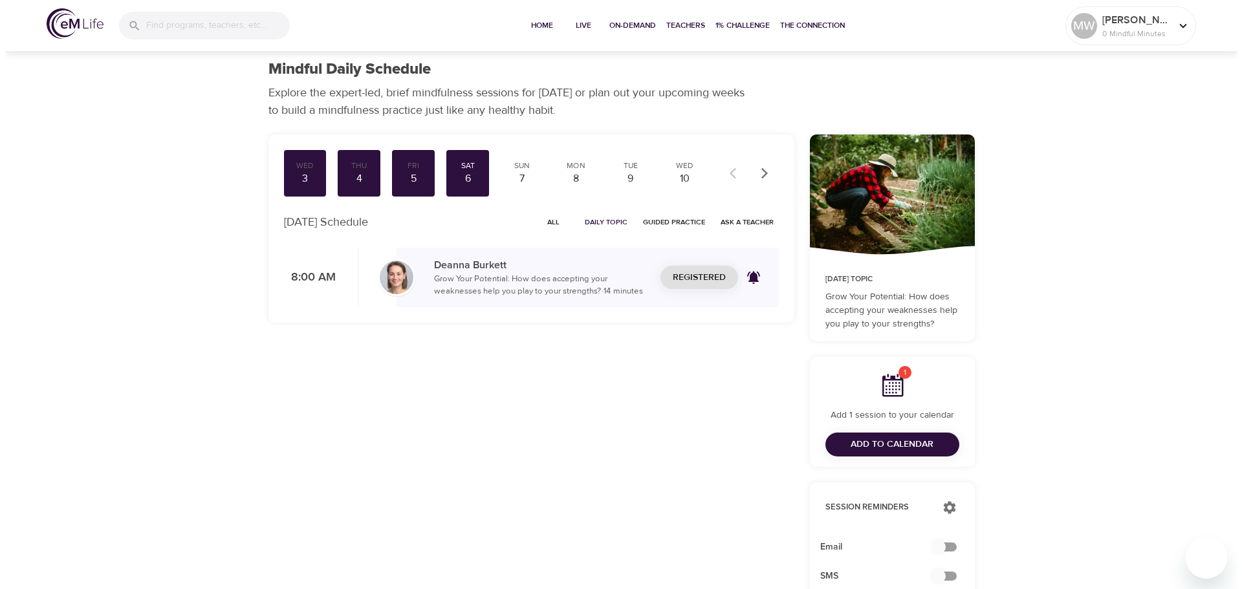
scroll to position [259, 0]
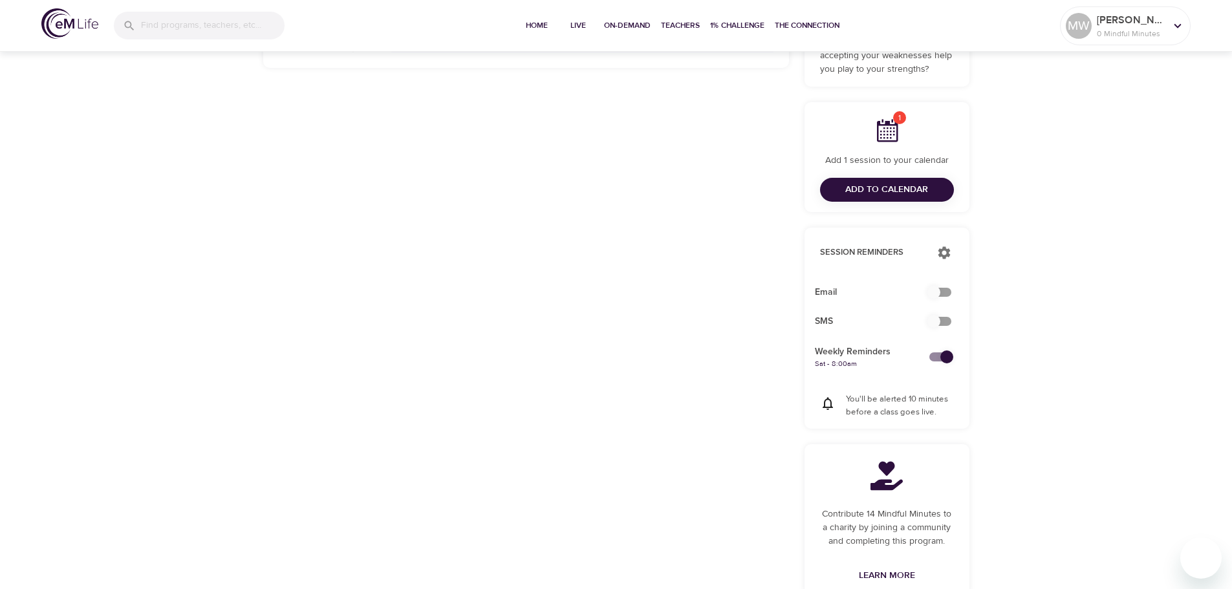
click at [870, 203] on div "1 Add 1 session to your calendar Add to Calendar" at bounding box center [887, 157] width 165 height 110
click at [873, 186] on span "Add to Calendar" at bounding box center [886, 190] width 83 height 16
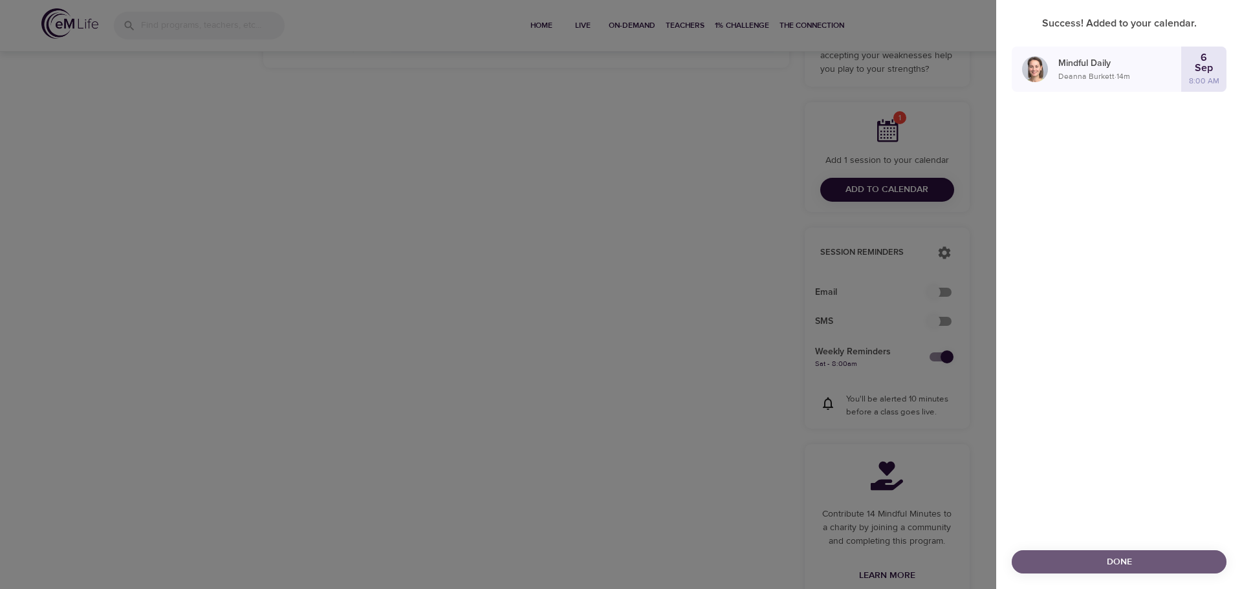
click at [1114, 561] on span "Done" at bounding box center [1119, 562] width 194 height 16
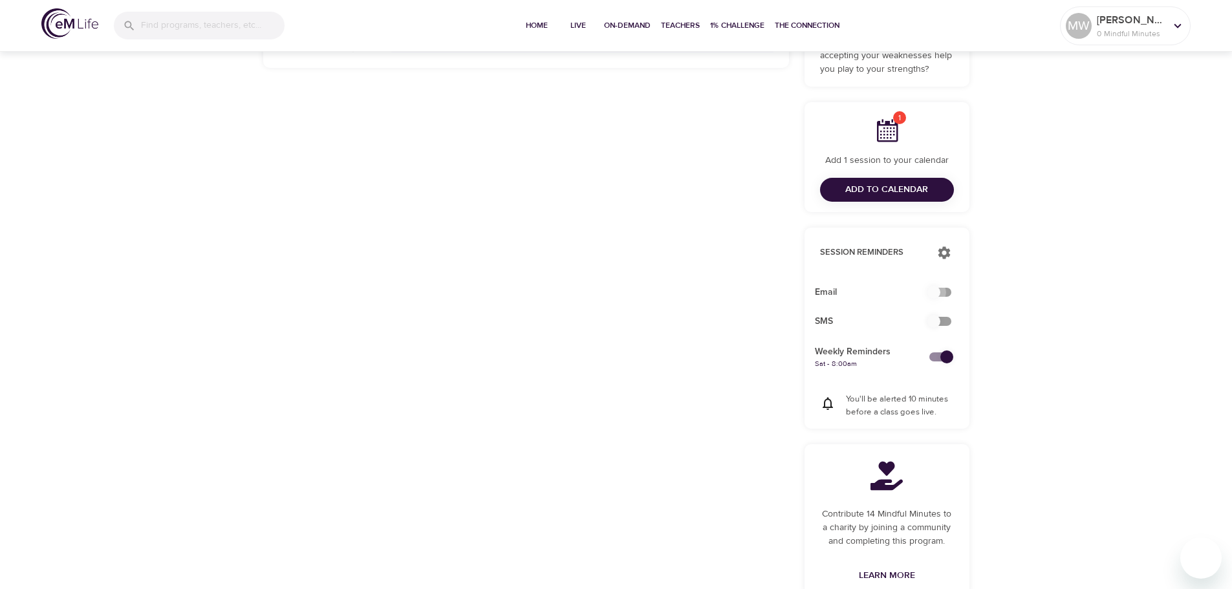
click at [941, 290] on input "checkbox" at bounding box center [934, 292] width 74 height 25
checkbox input "true"
click at [937, 320] on input "checkbox" at bounding box center [934, 321] width 74 height 25
checkbox input "false"
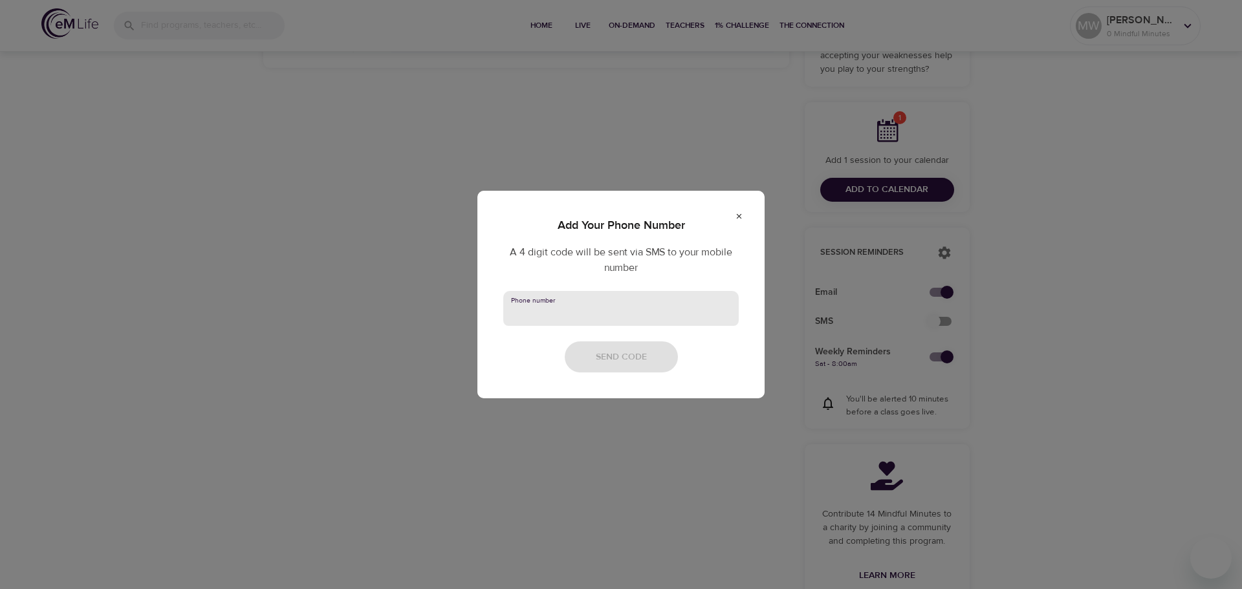
drag, startPoint x: 562, startPoint y: 291, endPoint x: 565, endPoint y: 310, distance: 19.0
click at [565, 308] on input "text" at bounding box center [620, 308] width 235 height 35
type input "6163866766"
click at [634, 367] on button "Send Code" at bounding box center [621, 358] width 113 height 32
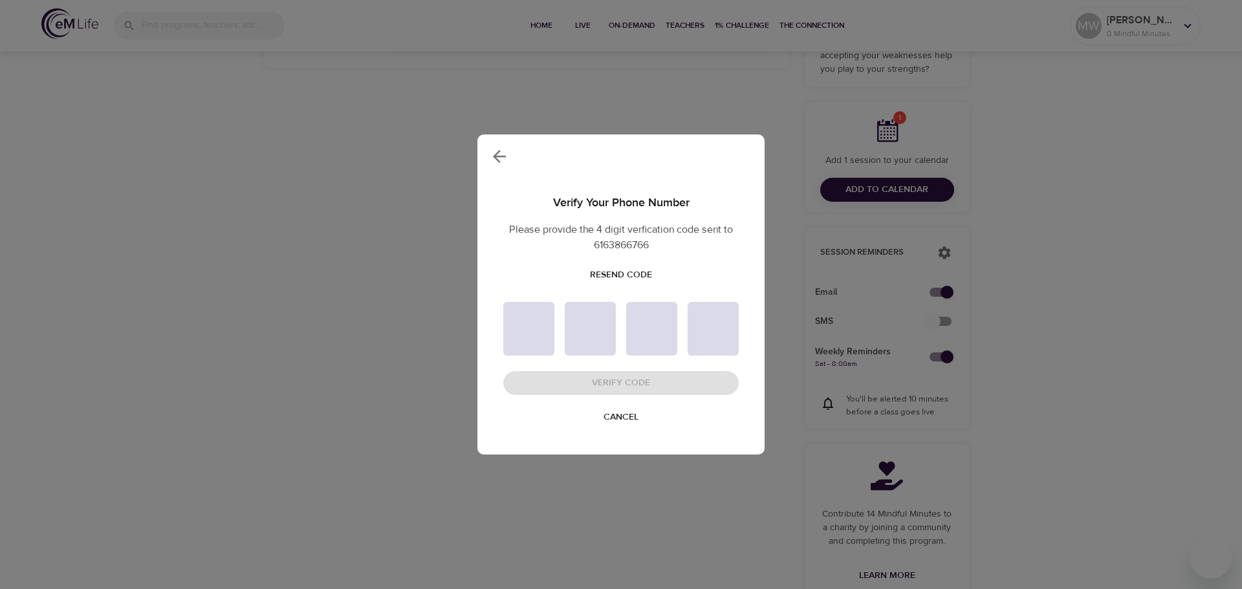
click at [632, 277] on span "Resend Code" at bounding box center [621, 275] width 62 height 16
click at [614, 426] on button "Cancel" at bounding box center [620, 418] width 45 height 24
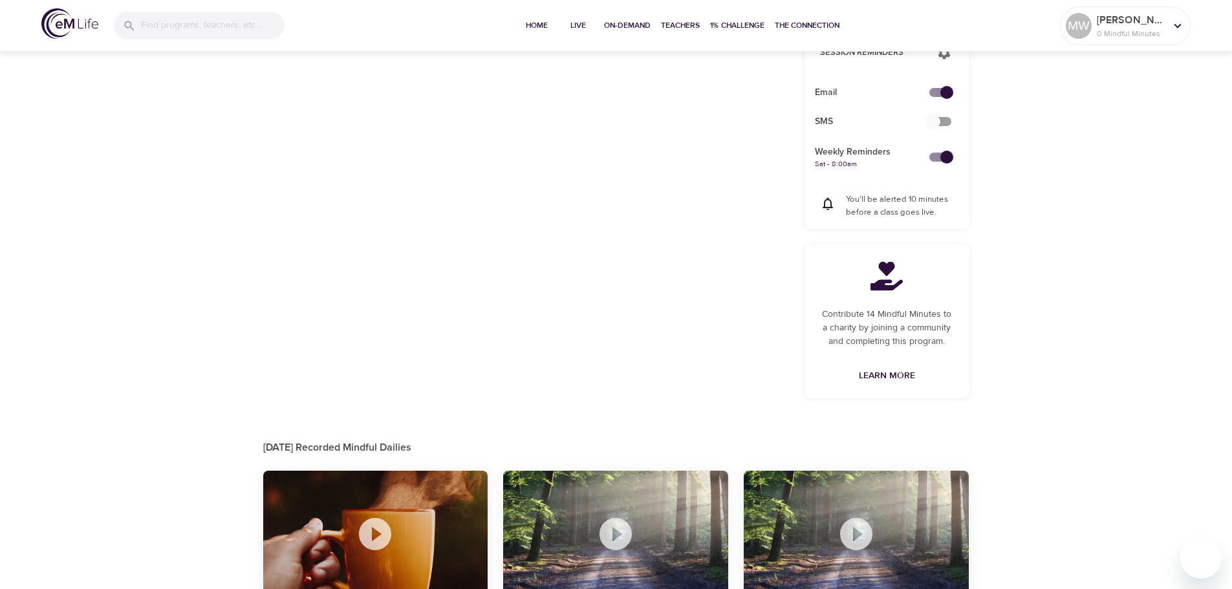
scroll to position [335, 0]
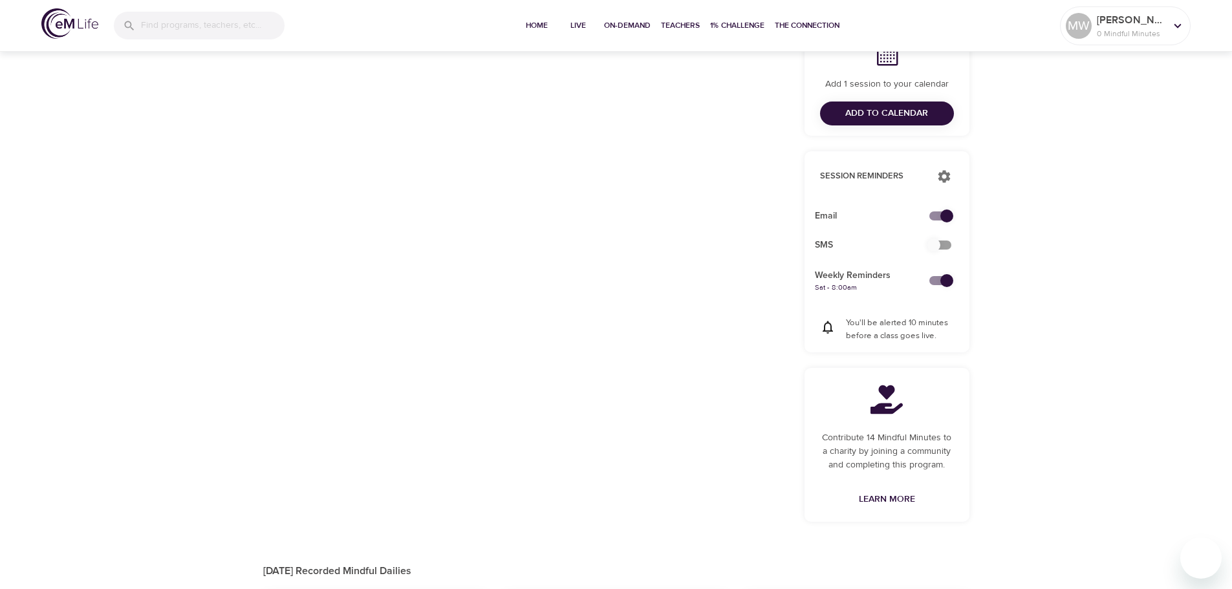
click at [957, 172] on div at bounding box center [944, 177] width 30 height 30
click at [949, 177] on icon "button" at bounding box center [945, 177] width 16 height 16
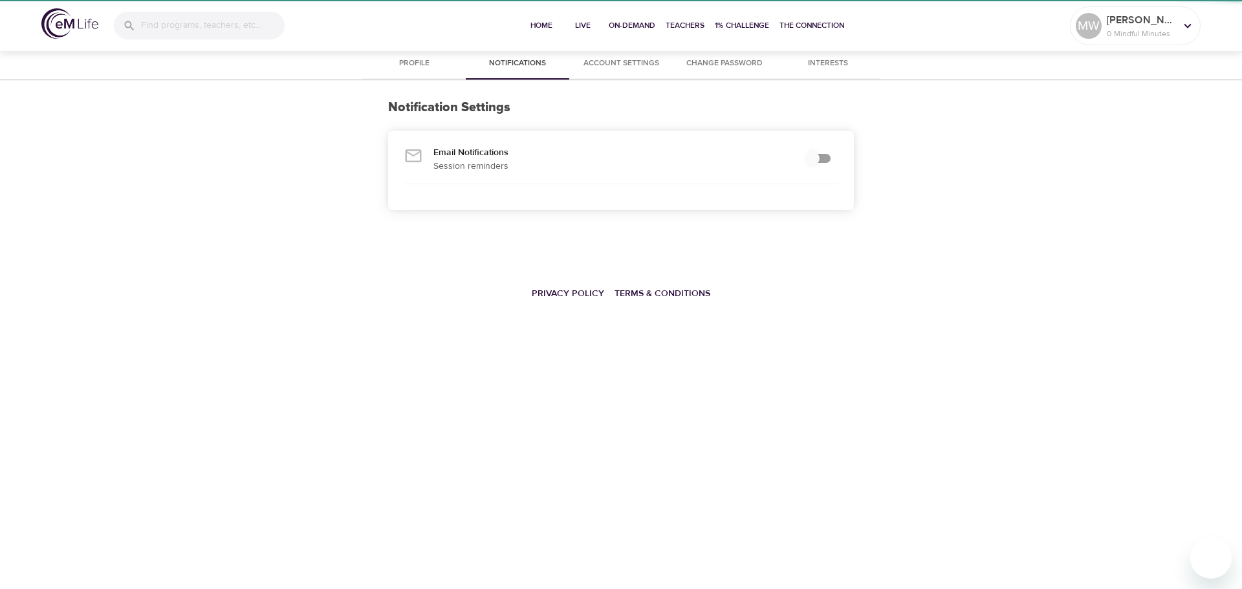
checkbox input "true"
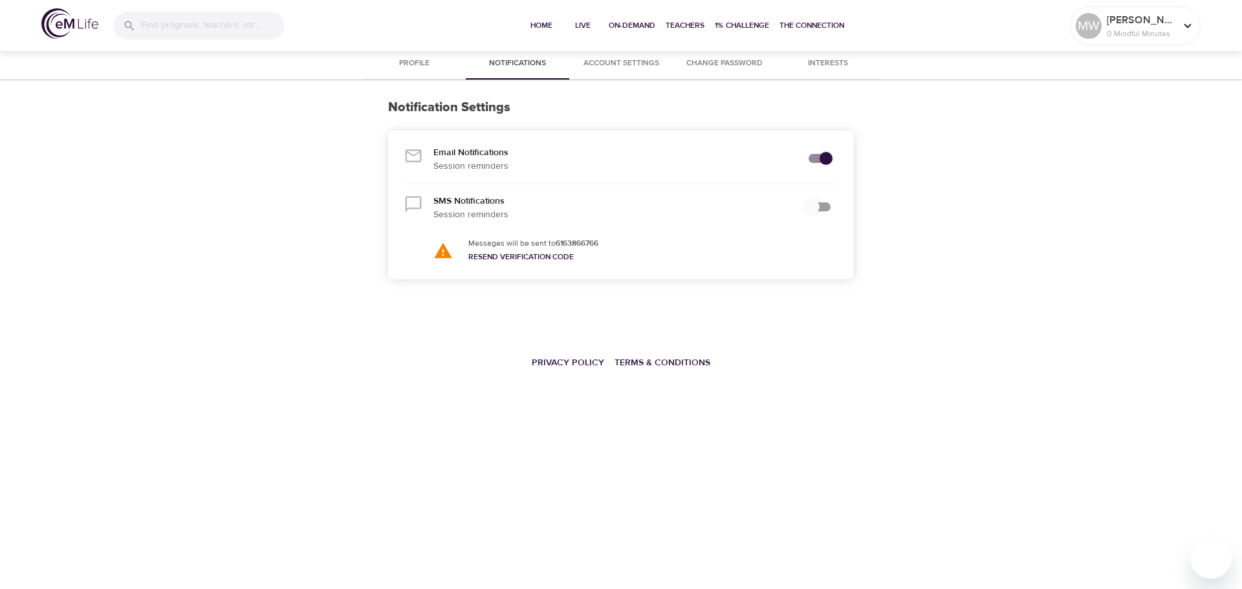
click at [827, 215] on input "secondary checkbox" at bounding box center [813, 207] width 74 height 25
checkbox input "true"
click at [496, 253] on link "Resend Verification Code" at bounding box center [520, 257] width 105 height 10
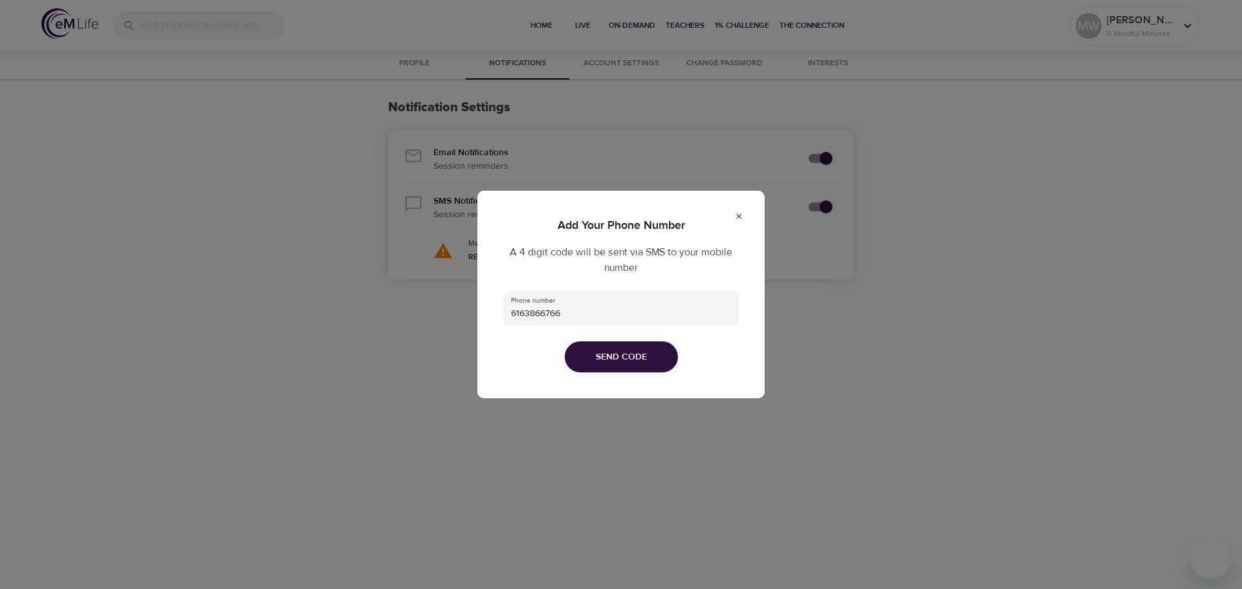
click at [573, 358] on button "Send Code" at bounding box center [621, 358] width 113 height 32
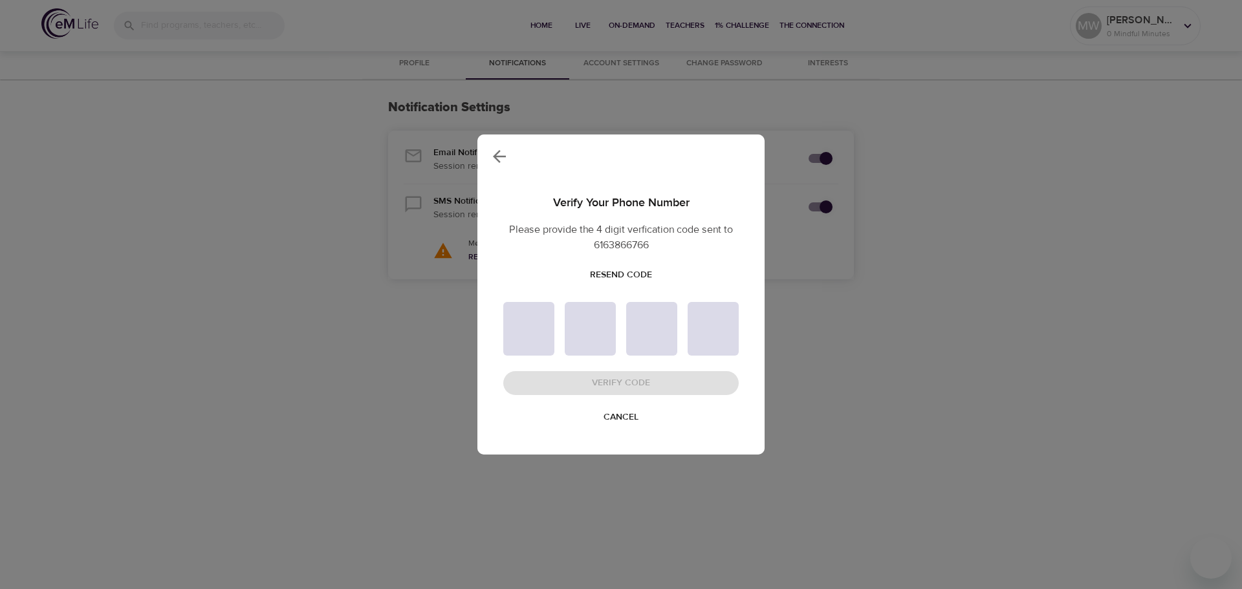
click at [623, 422] on span "Cancel" at bounding box center [620, 417] width 35 height 16
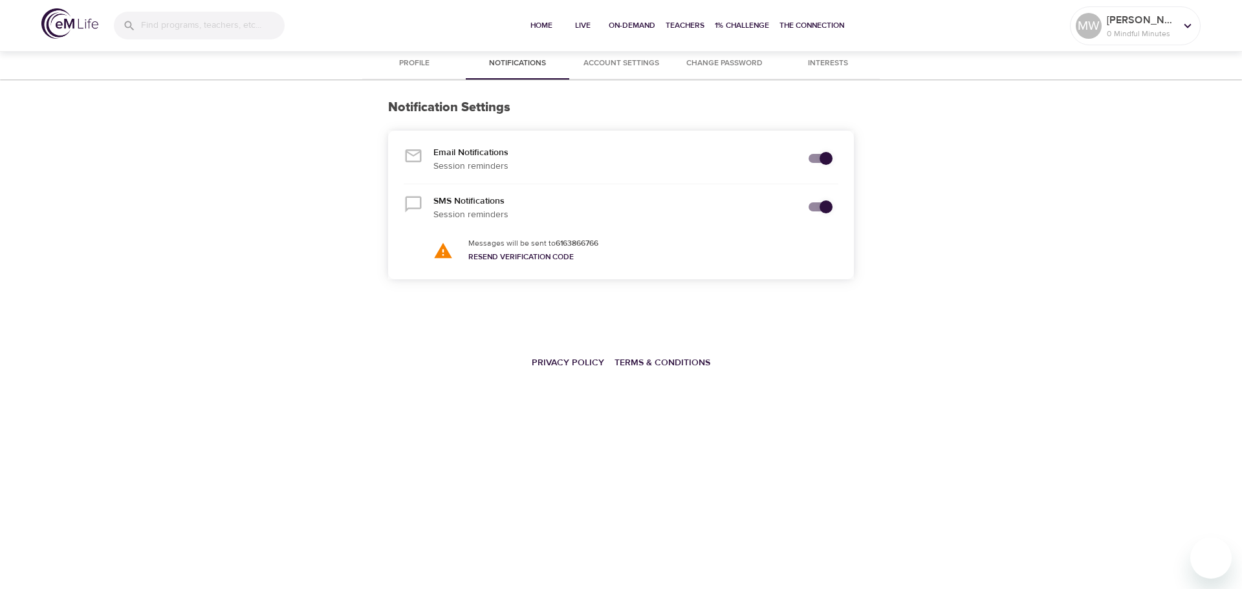
drag, startPoint x: 398, startPoint y: 361, endPoint x: 391, endPoint y: 338, distance: 23.5
click at [393, 355] on div "Profile Notifications Account Settings Change Password Interests Notification S…" at bounding box center [621, 233] width 1242 height 369
click at [429, 60] on span "Profile" at bounding box center [414, 64] width 88 height 14
